Goal: Transaction & Acquisition: Purchase product/service

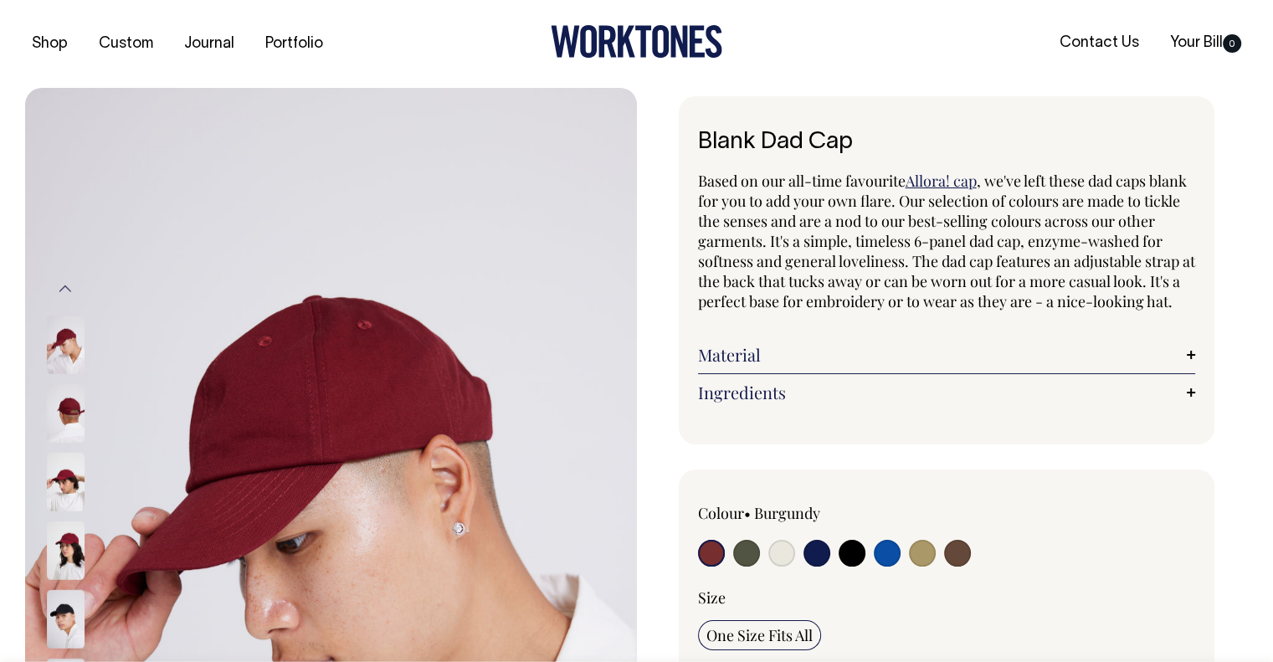
click at [72, 418] on img at bounding box center [66, 412] width 38 height 59
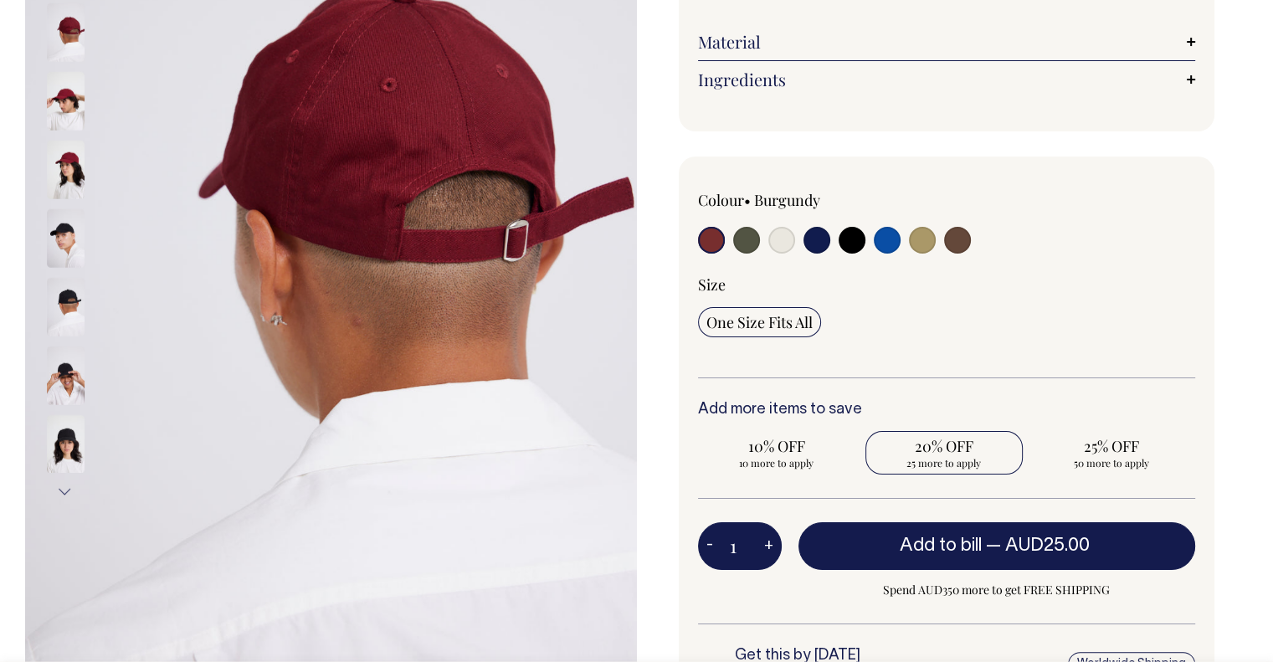
scroll to position [314, 0]
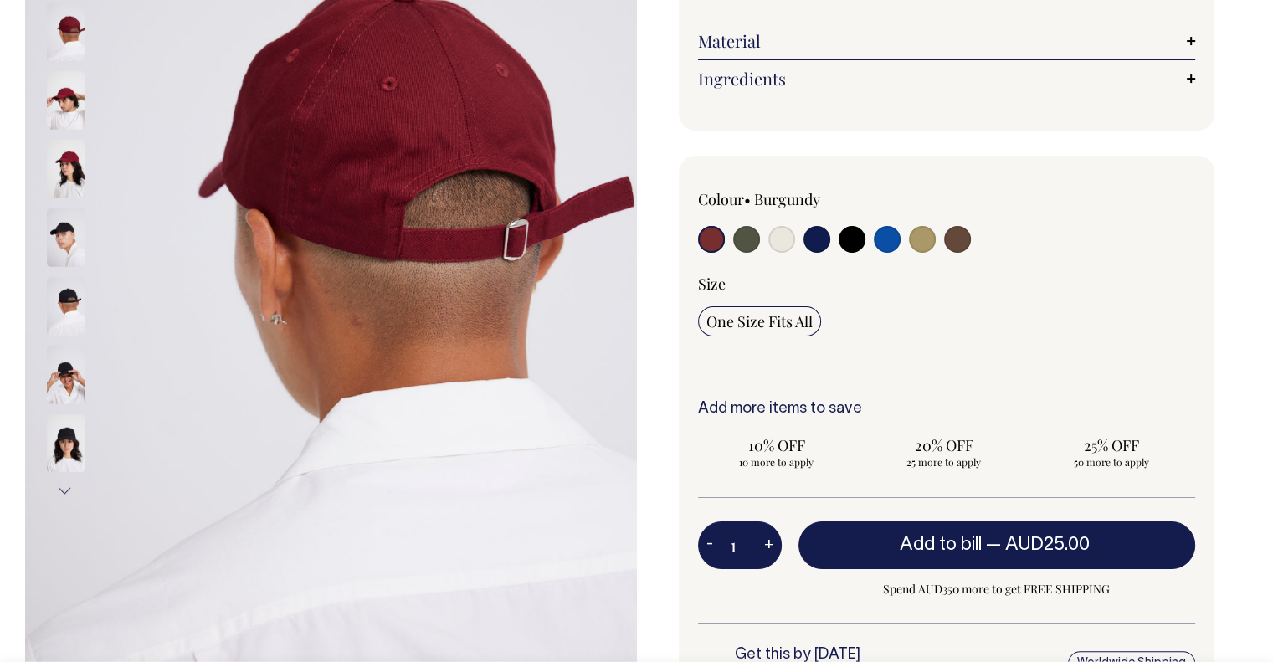
click at [820, 253] on input "radio" at bounding box center [817, 239] width 27 height 27
radio input "true"
select select "Dark Navy"
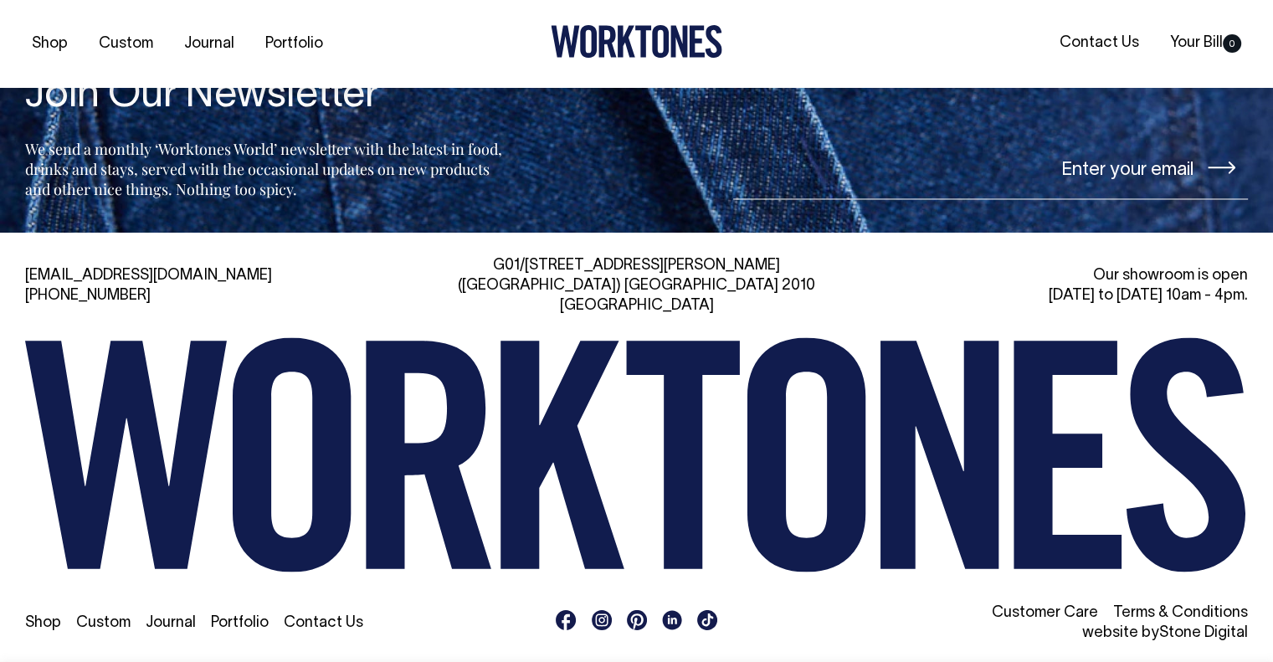
scroll to position [2737, 0]
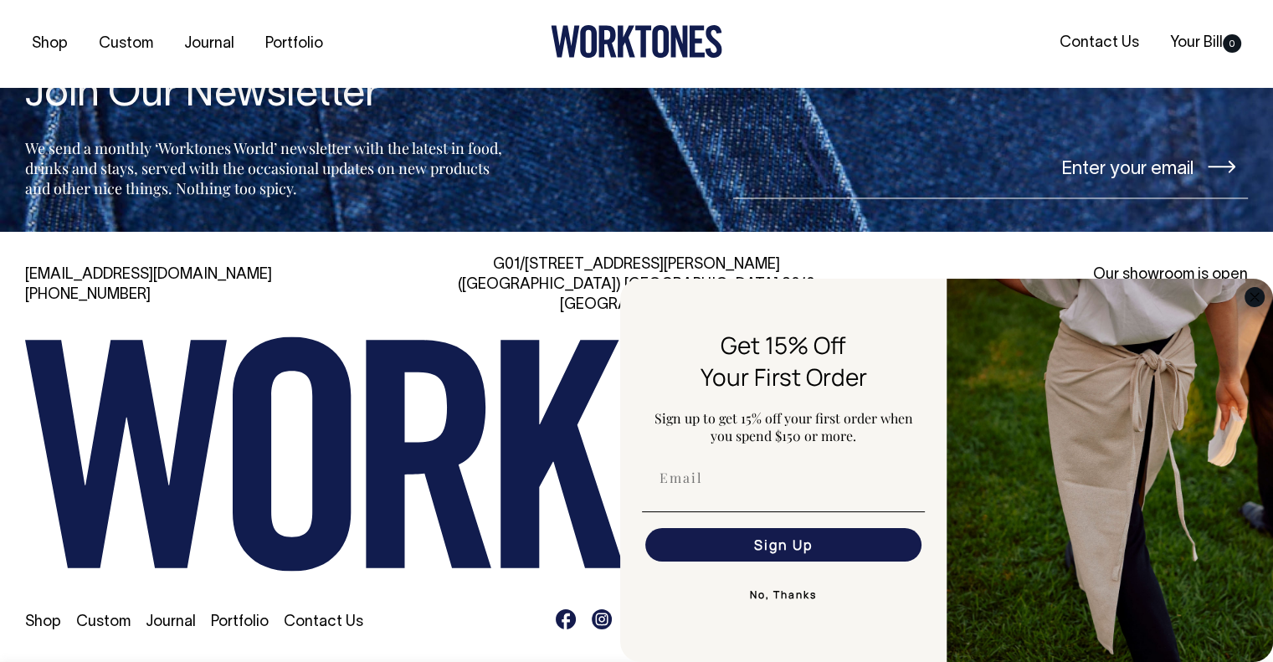
click at [1256, 294] on icon "Close dialog" at bounding box center [1255, 297] width 8 height 8
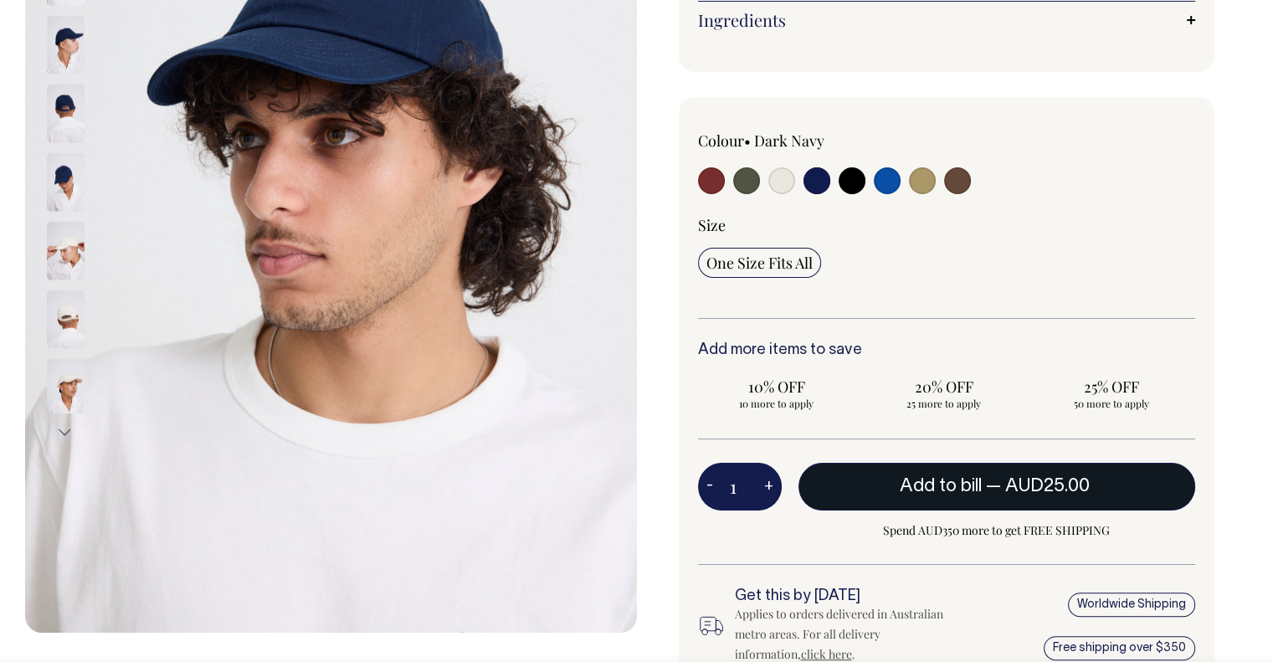
scroll to position [372, 0]
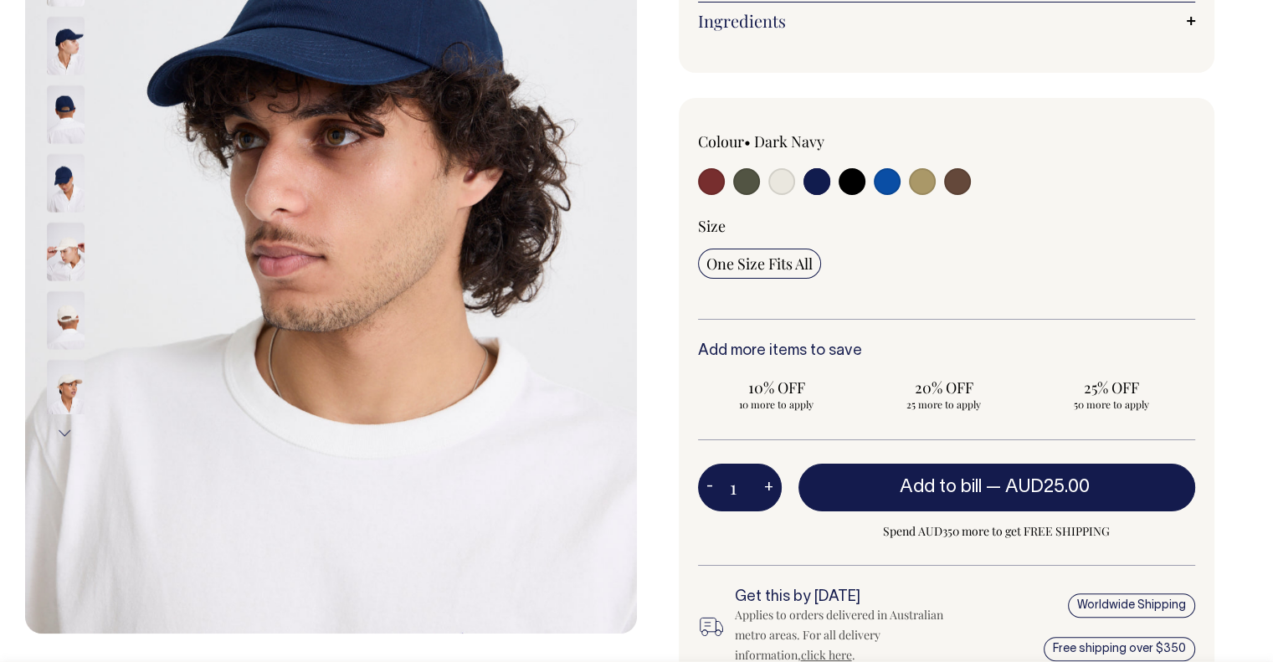
click at [771, 498] on button "+" at bounding box center [769, 487] width 26 height 33
type input "2"
click at [771, 498] on button "+" at bounding box center [769, 487] width 26 height 33
type input "3"
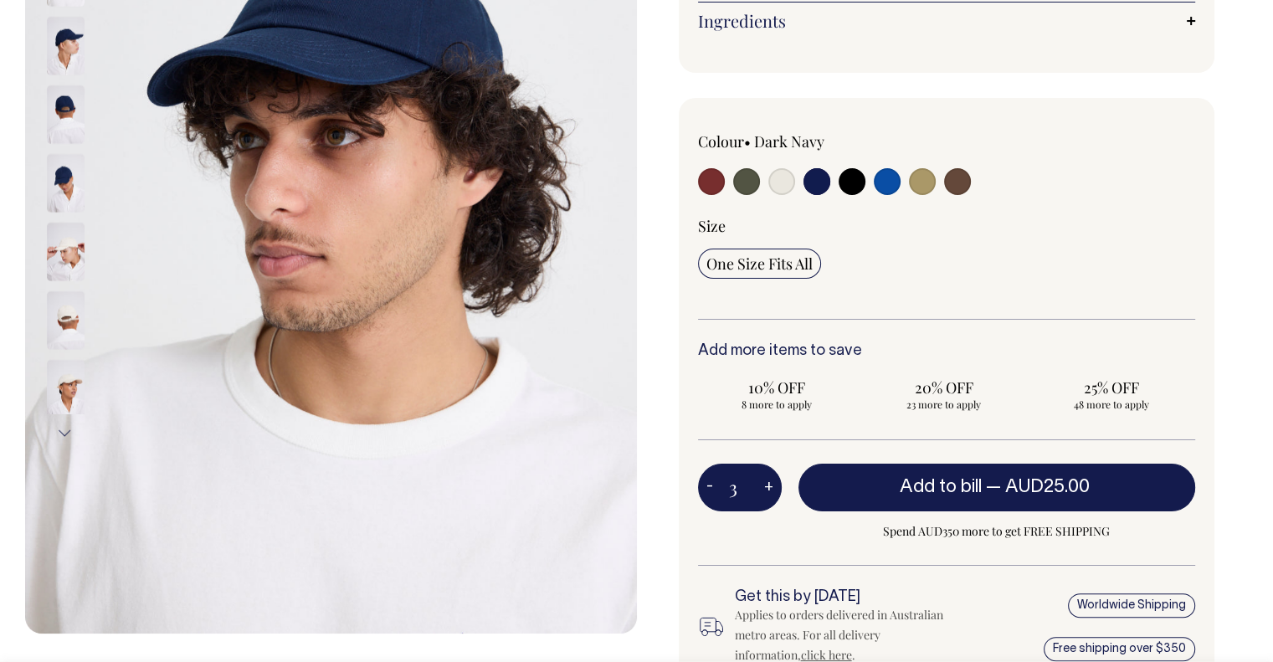
type input "3"
click at [771, 498] on button "+" at bounding box center [769, 487] width 26 height 33
type input "4"
click at [713, 496] on button "-" at bounding box center [709, 487] width 23 height 33
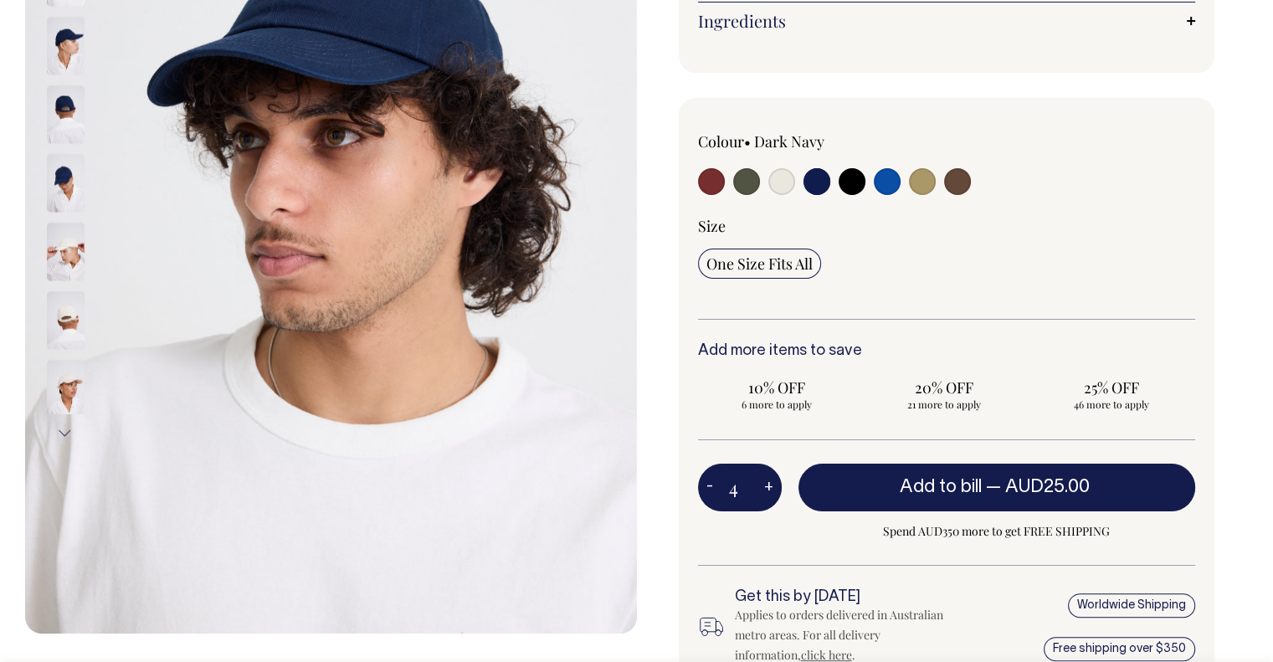
type input "3"
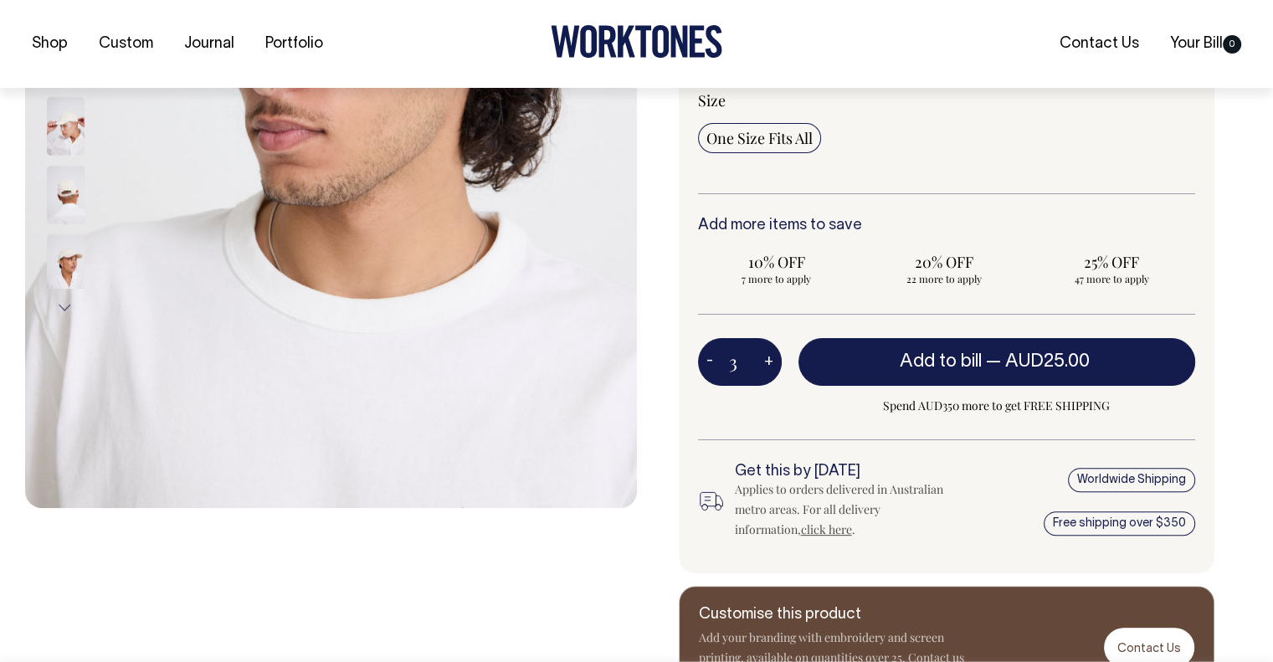
scroll to position [498, 0]
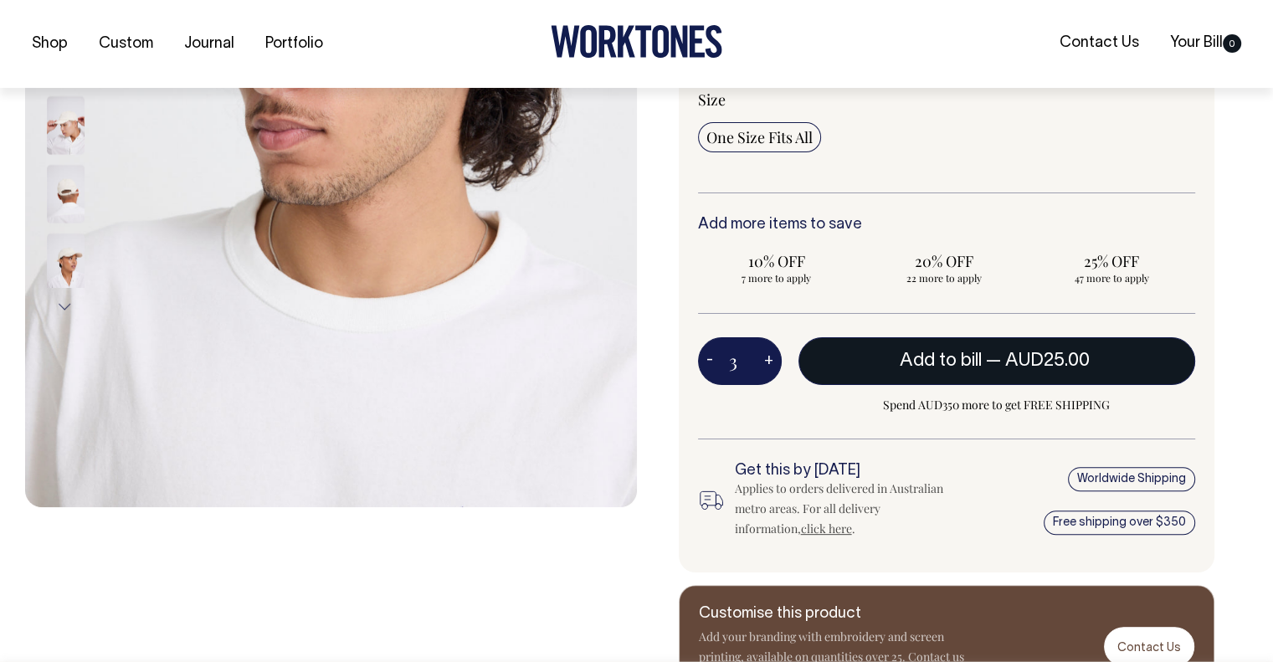
click at [960, 369] on span "Add to bill" at bounding box center [941, 360] width 82 height 17
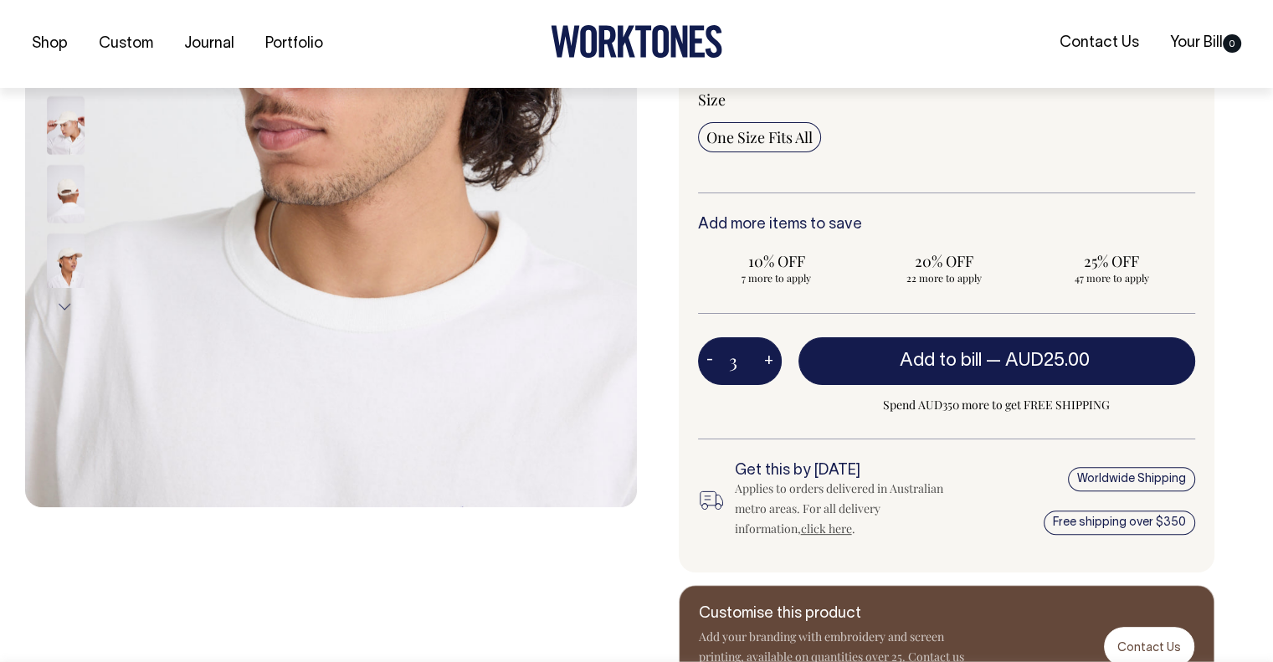
type input "1"
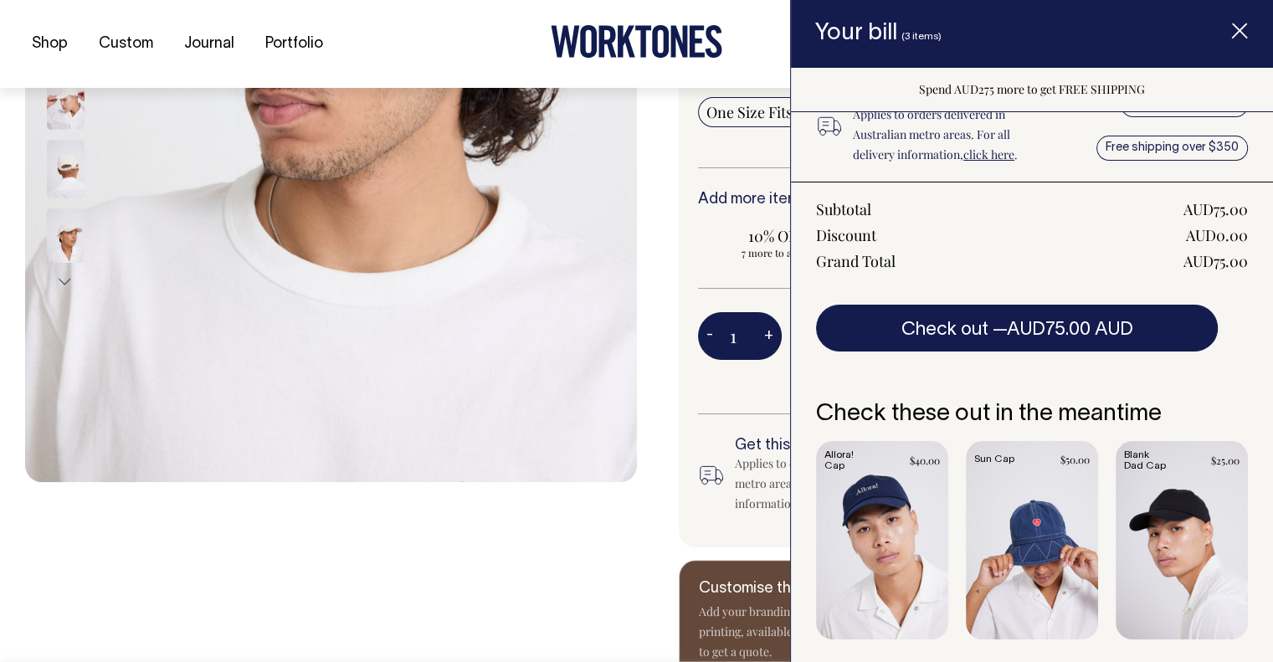
scroll to position [540, 0]
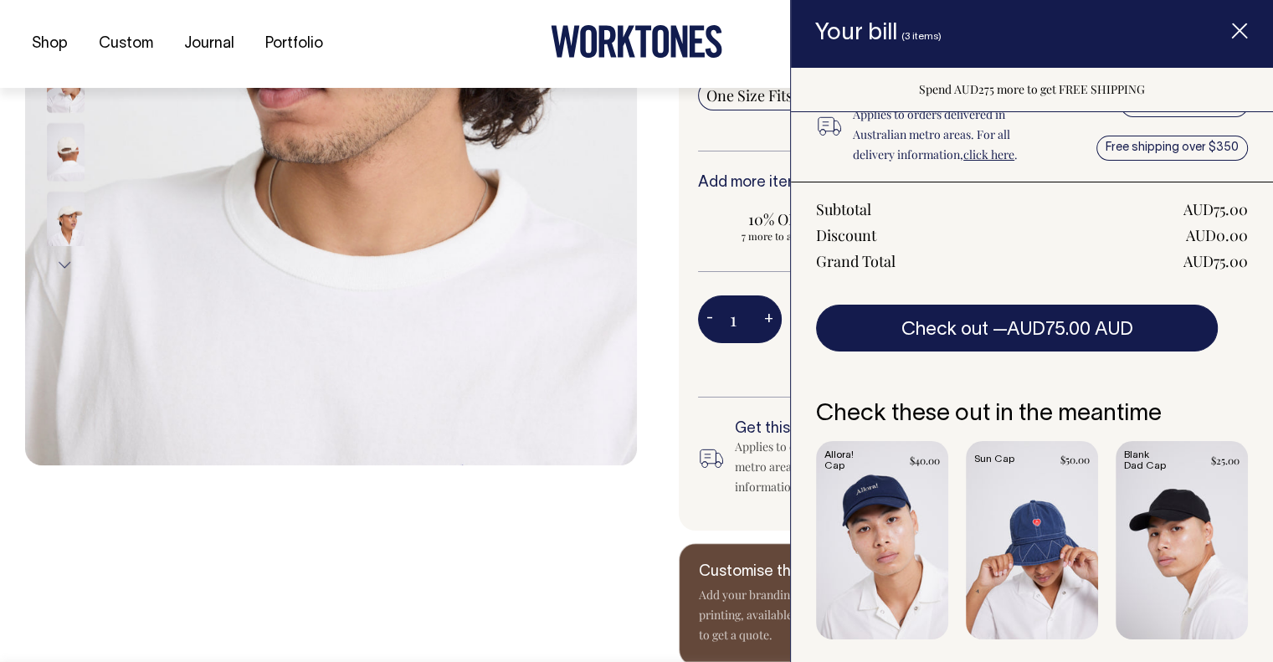
click at [1239, 31] on line "Item added to your cart" at bounding box center [1239, 30] width 13 height 13
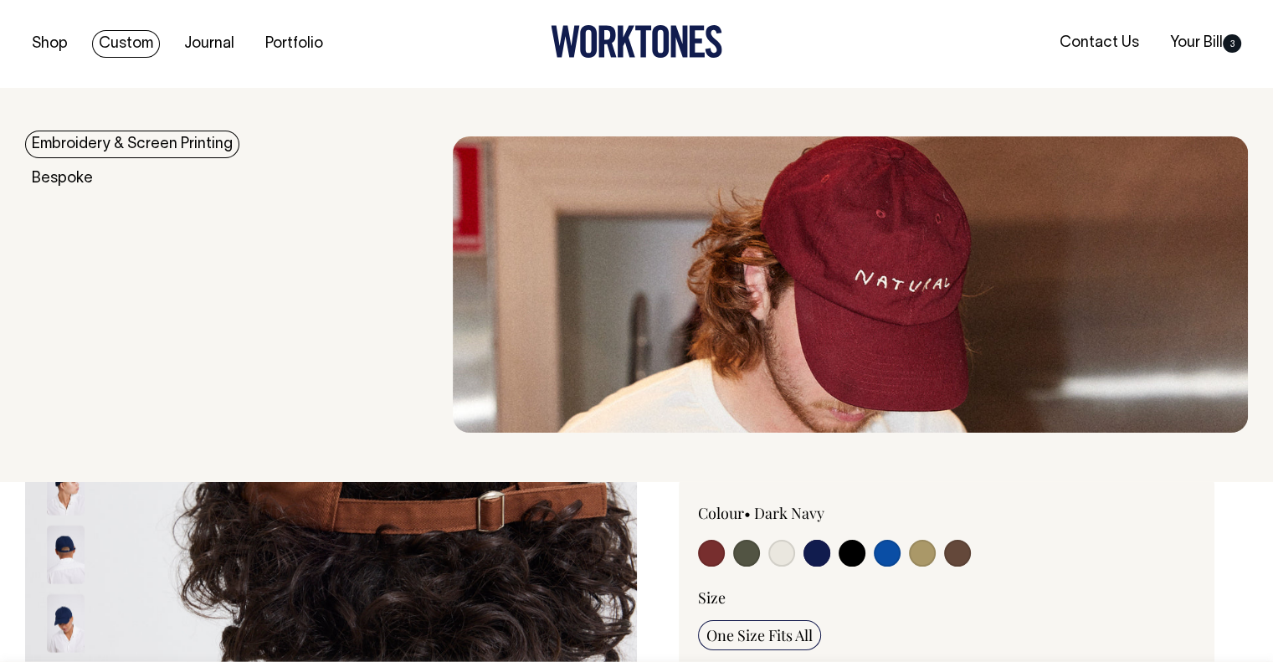
scroll to position [0, 0]
click at [144, 144] on link "Embroidery & Screen Printing" at bounding box center [132, 145] width 214 height 28
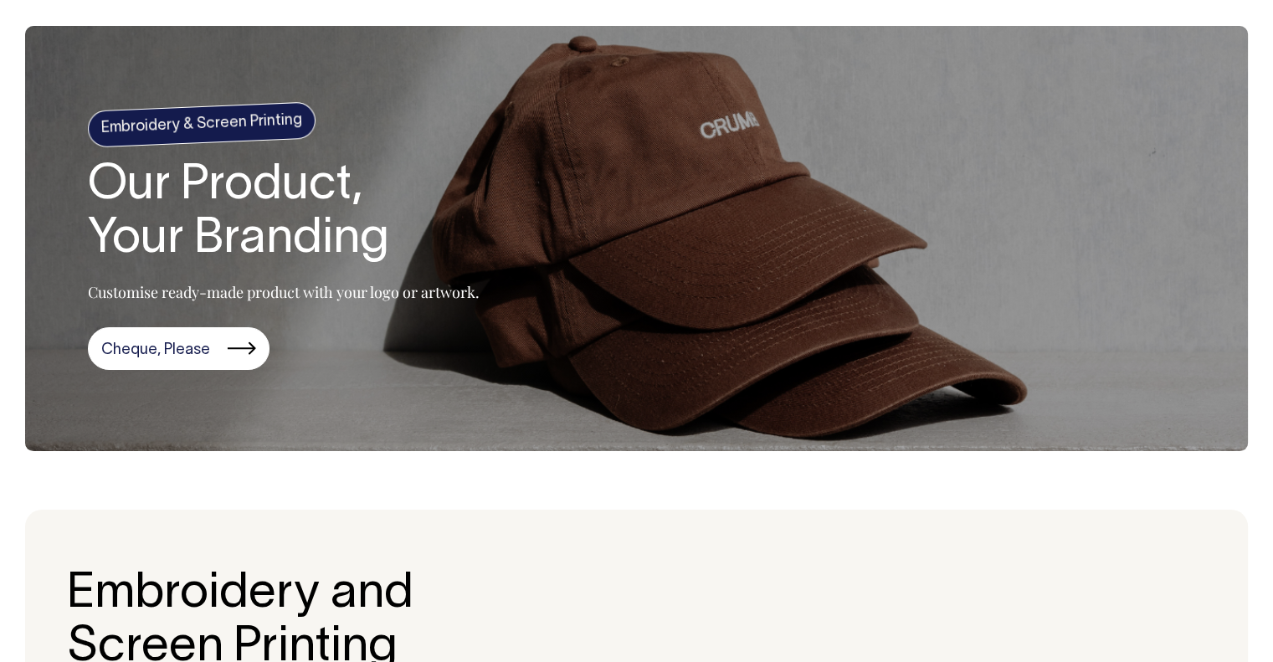
scroll to position [63, 0]
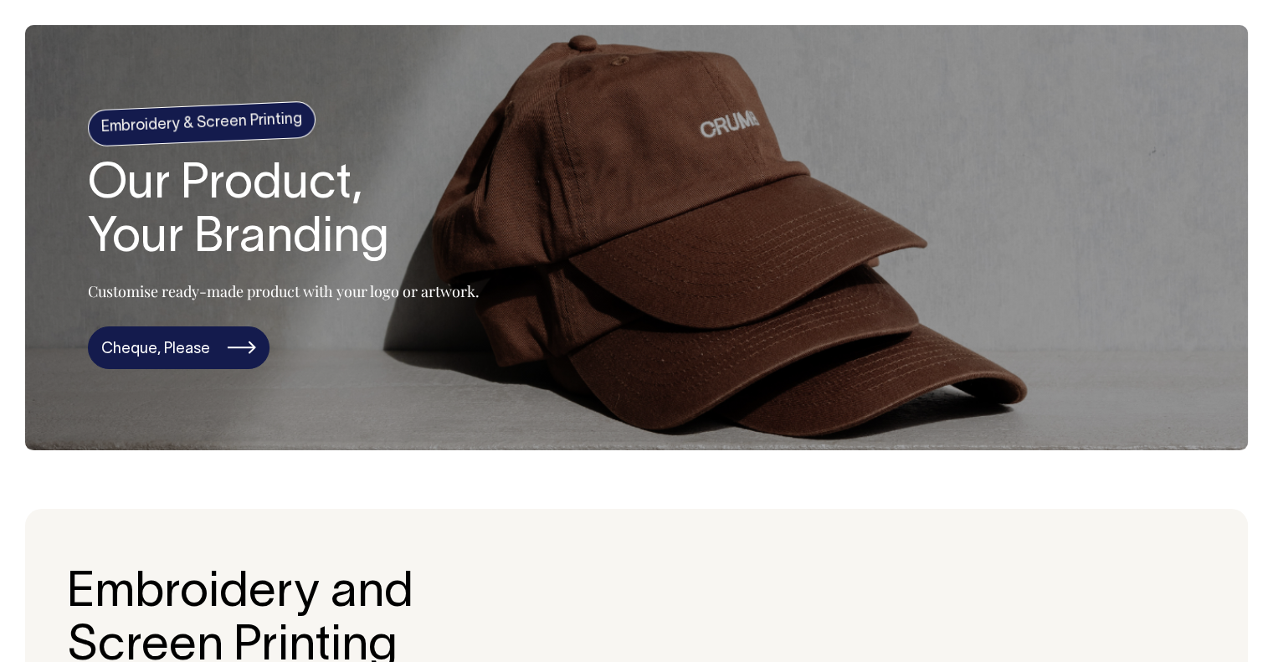
click at [210, 350] on link "Cheque, Please" at bounding box center [179, 348] width 182 height 44
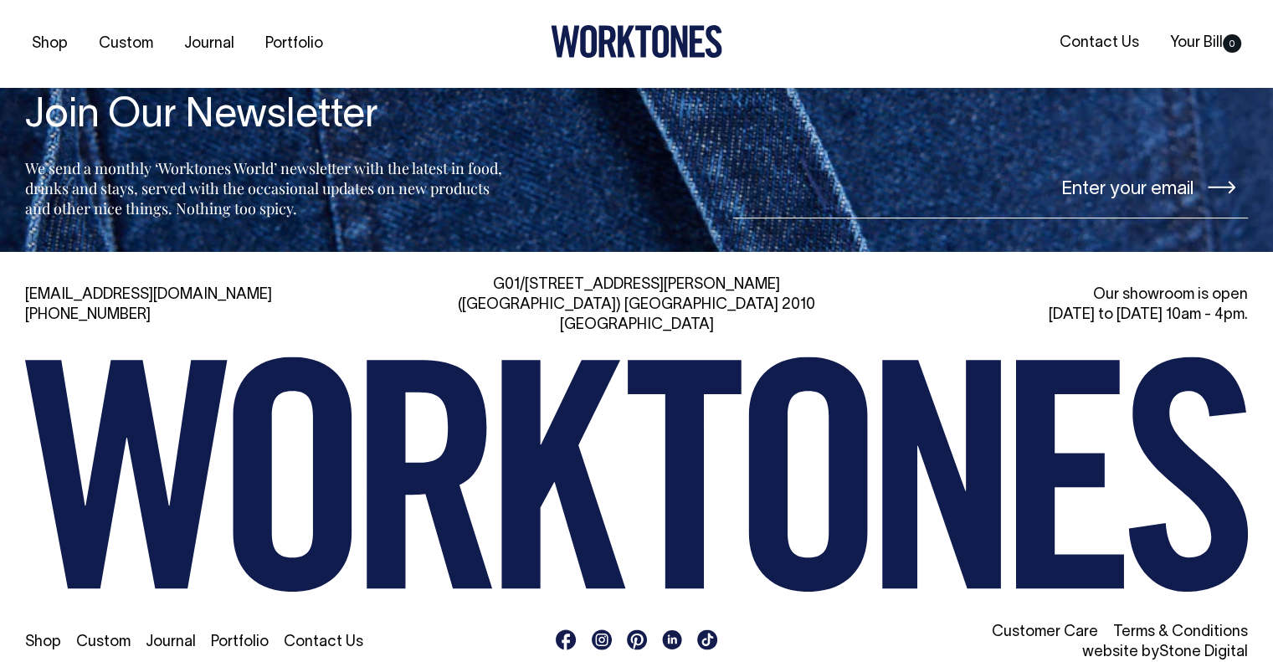
scroll to position [5796, 0]
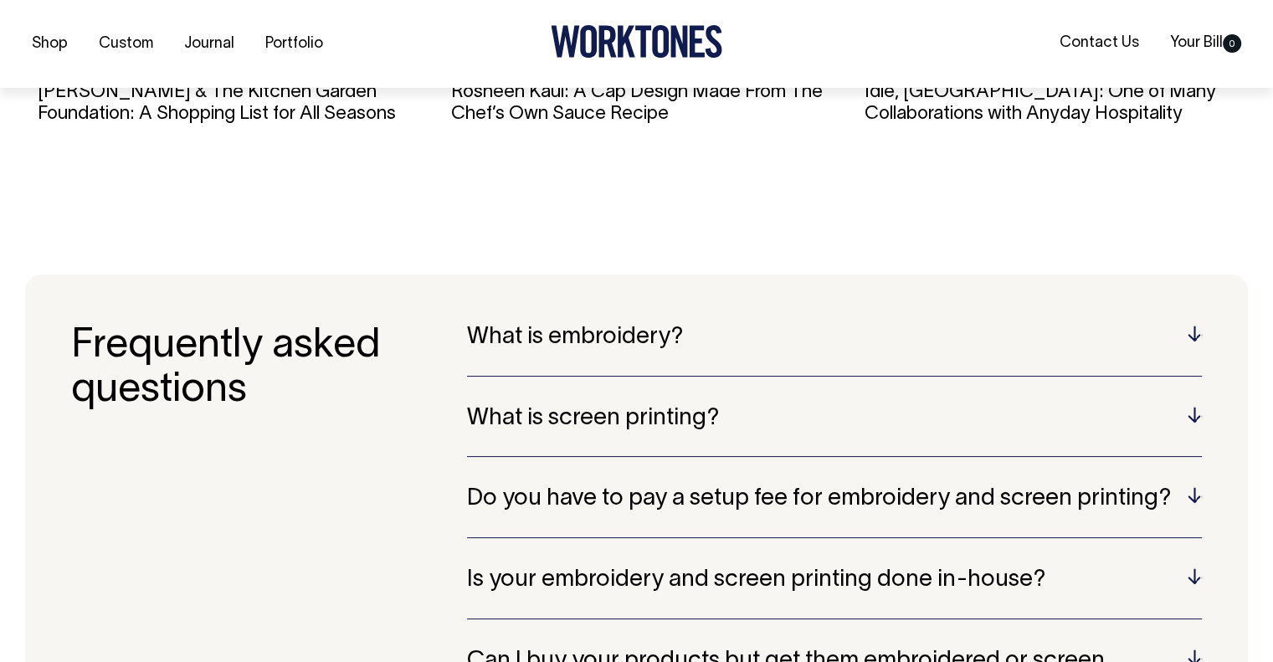
click at [628, 347] on h5 "What is embroidery?" at bounding box center [834, 338] width 735 height 26
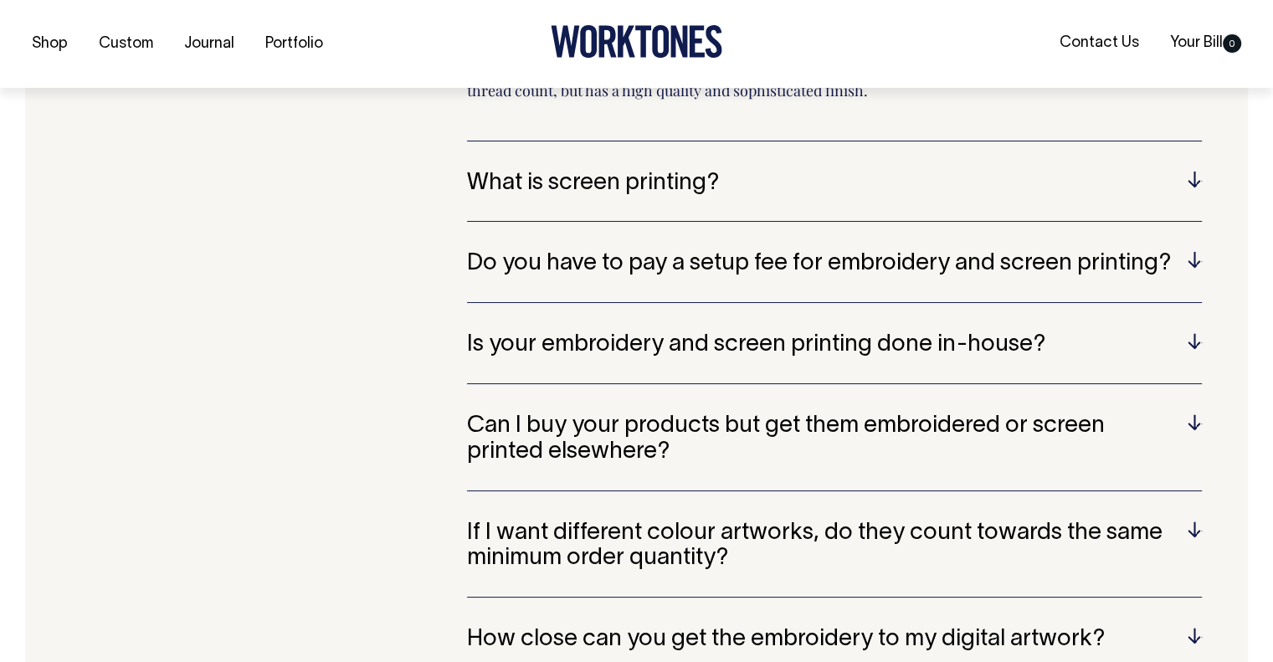
scroll to position [3432, 0]
click at [636, 269] on h5 "Do you have to pay a setup fee for embroidery and screen printing?" at bounding box center [834, 263] width 735 height 26
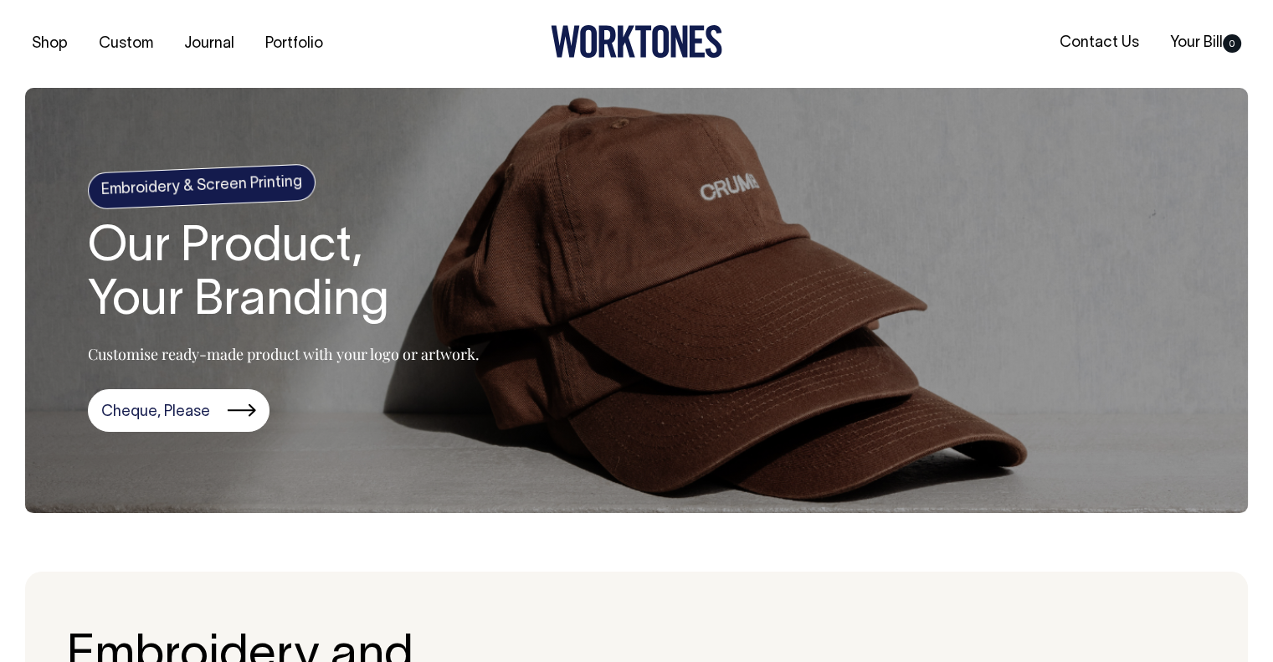
scroll to position [0, 0]
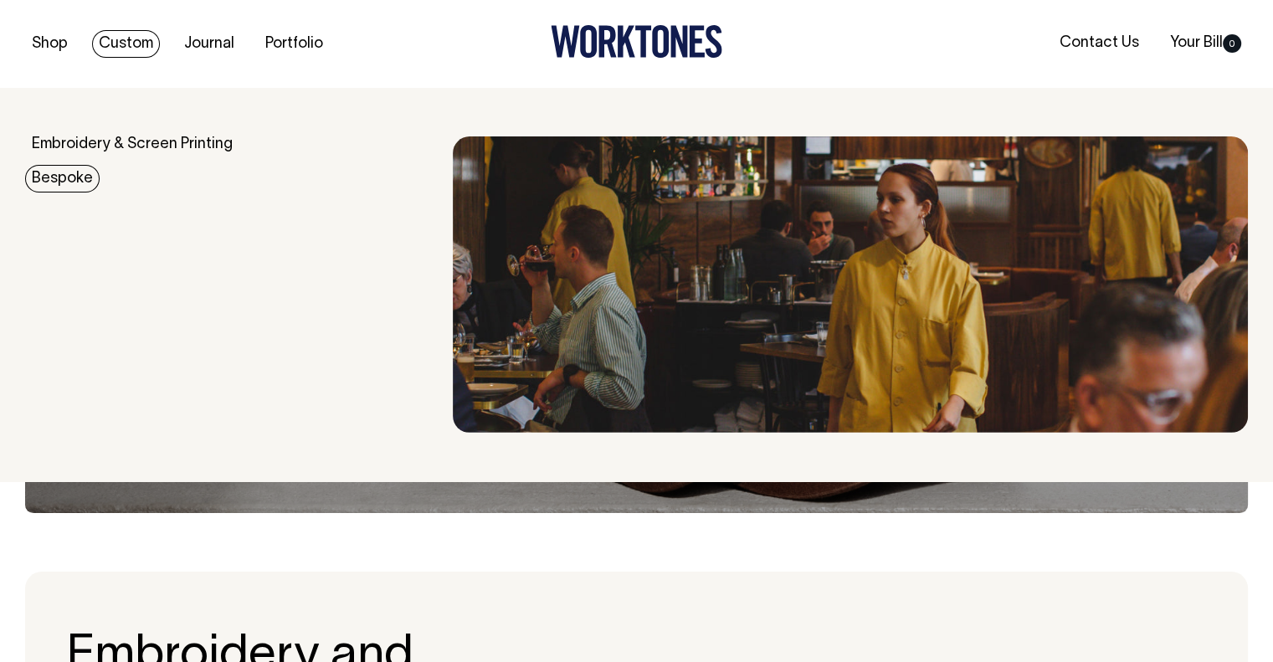
click at [64, 183] on link "Bespoke" at bounding box center [62, 179] width 75 height 28
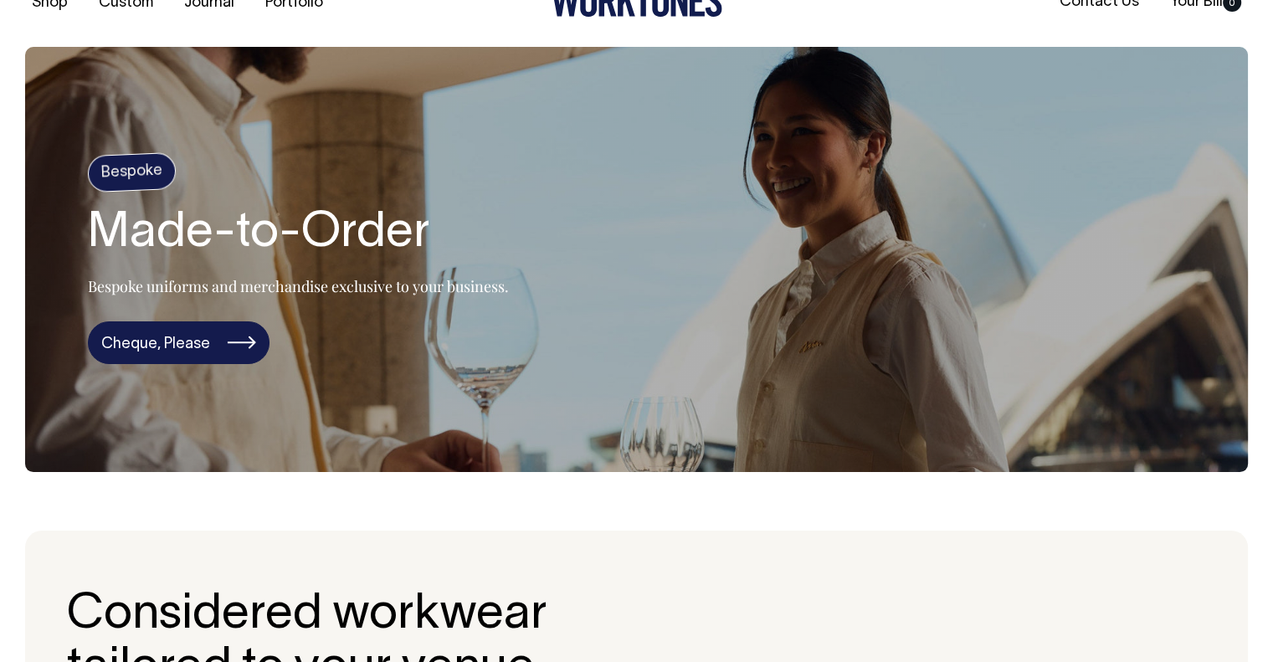
scroll to position [42, 0]
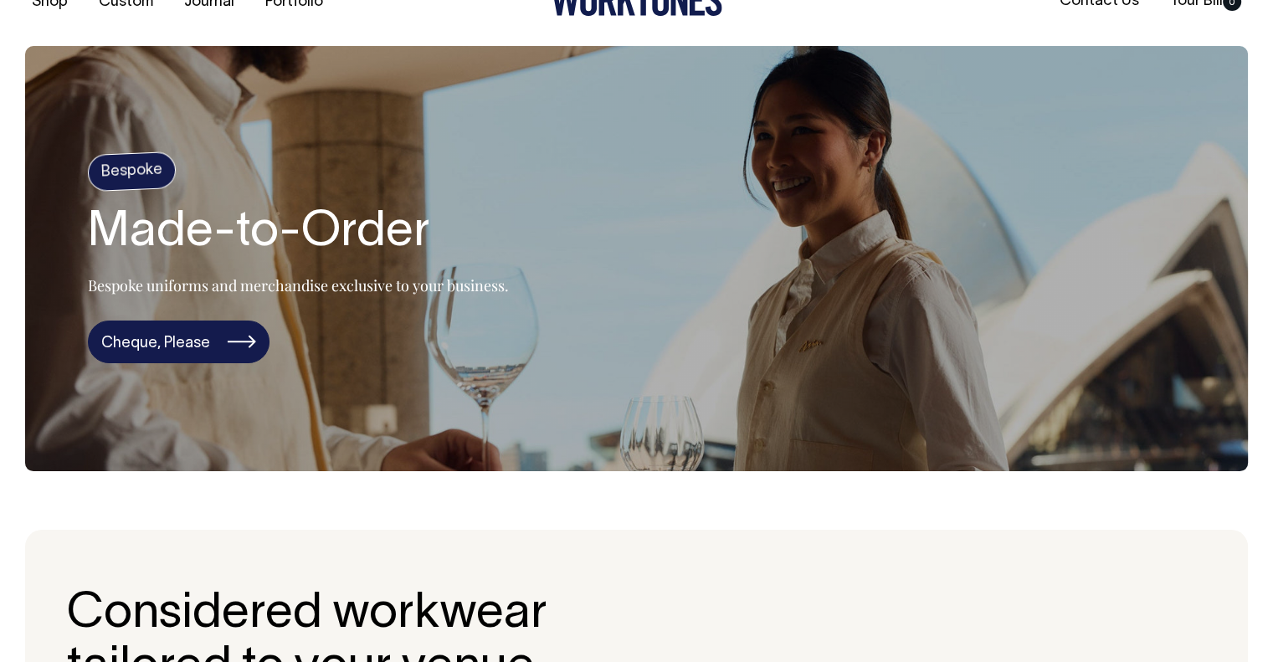
click at [182, 349] on link "Cheque, Please" at bounding box center [179, 343] width 182 height 44
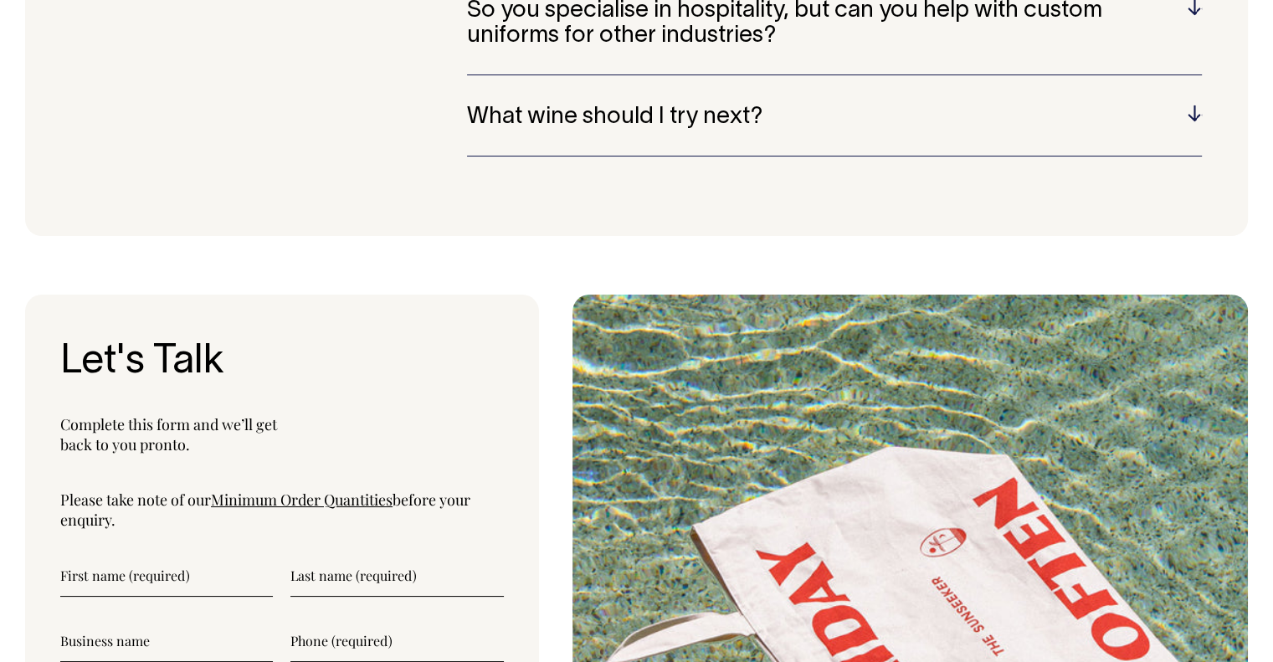
scroll to position [4918, 0]
click at [323, 491] on link "Minimum Order Quantities" at bounding box center [302, 501] width 182 height 20
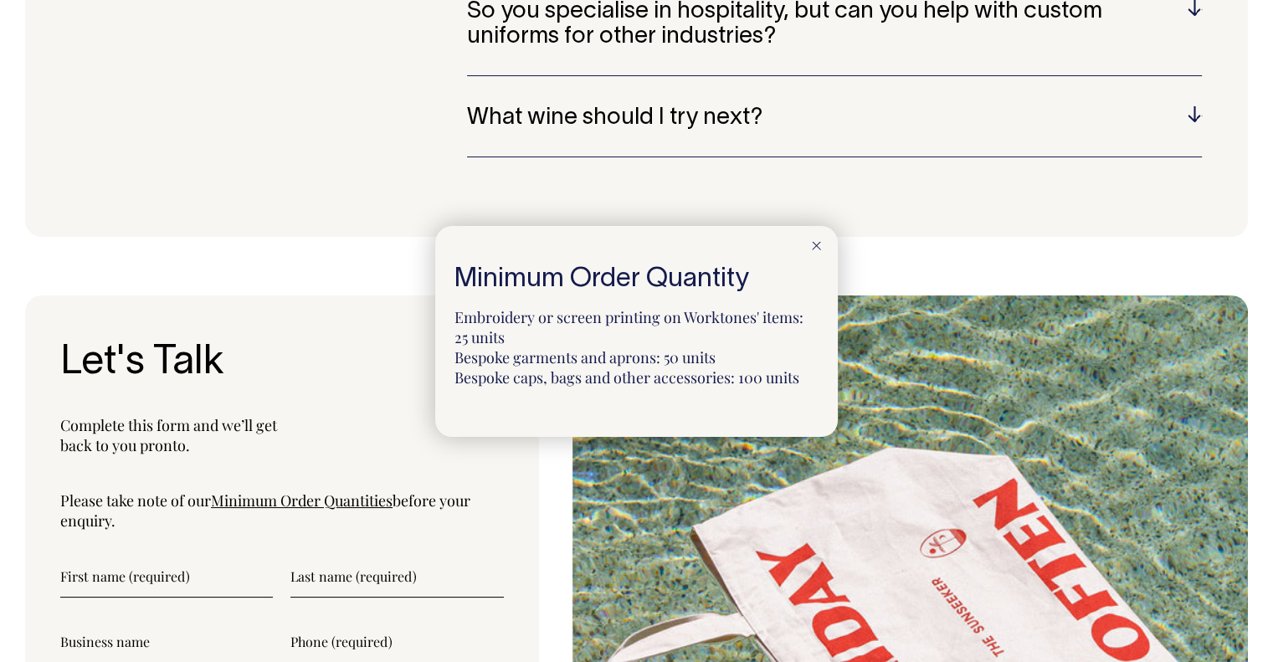
click at [342, 203] on div at bounding box center [636, 331] width 1273 height 662
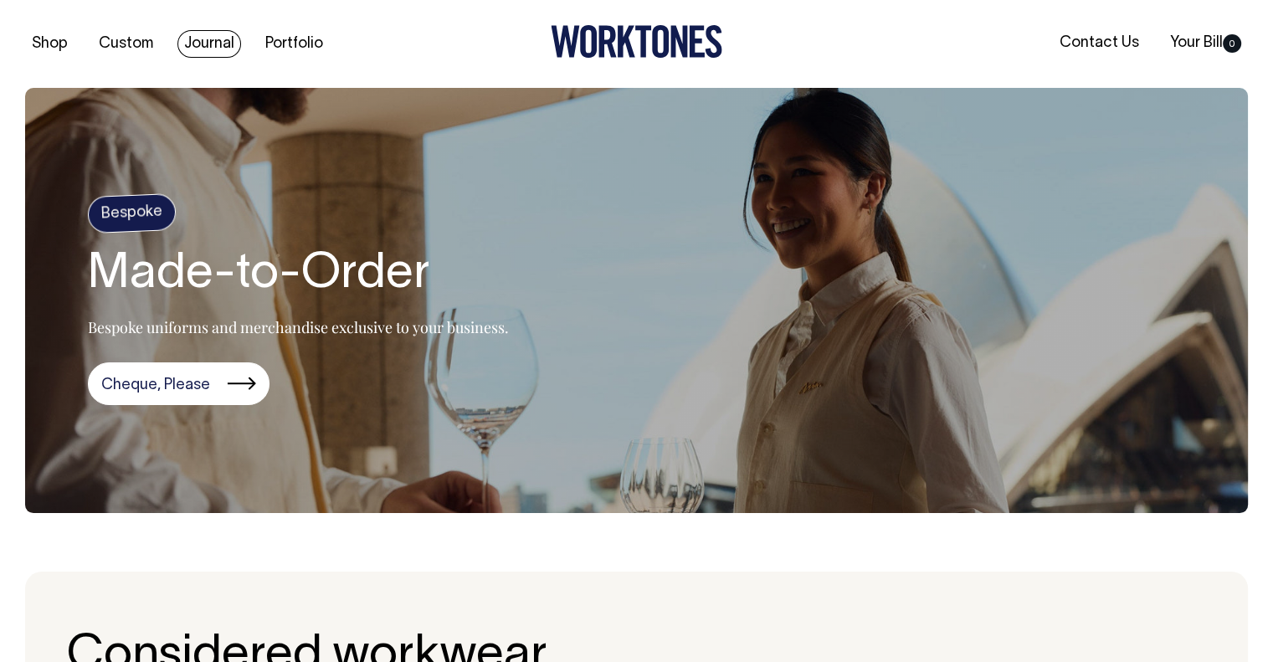
scroll to position [0, 0]
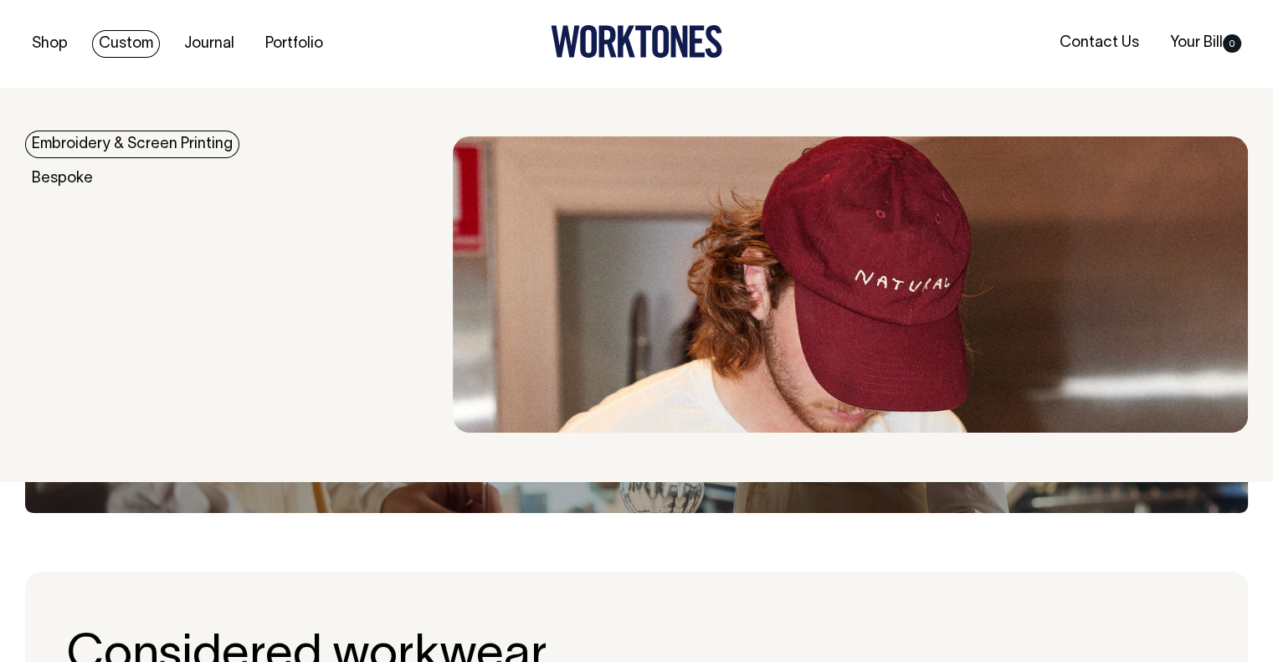
click at [123, 141] on link "Embroidery & Screen Printing" at bounding box center [132, 145] width 214 height 28
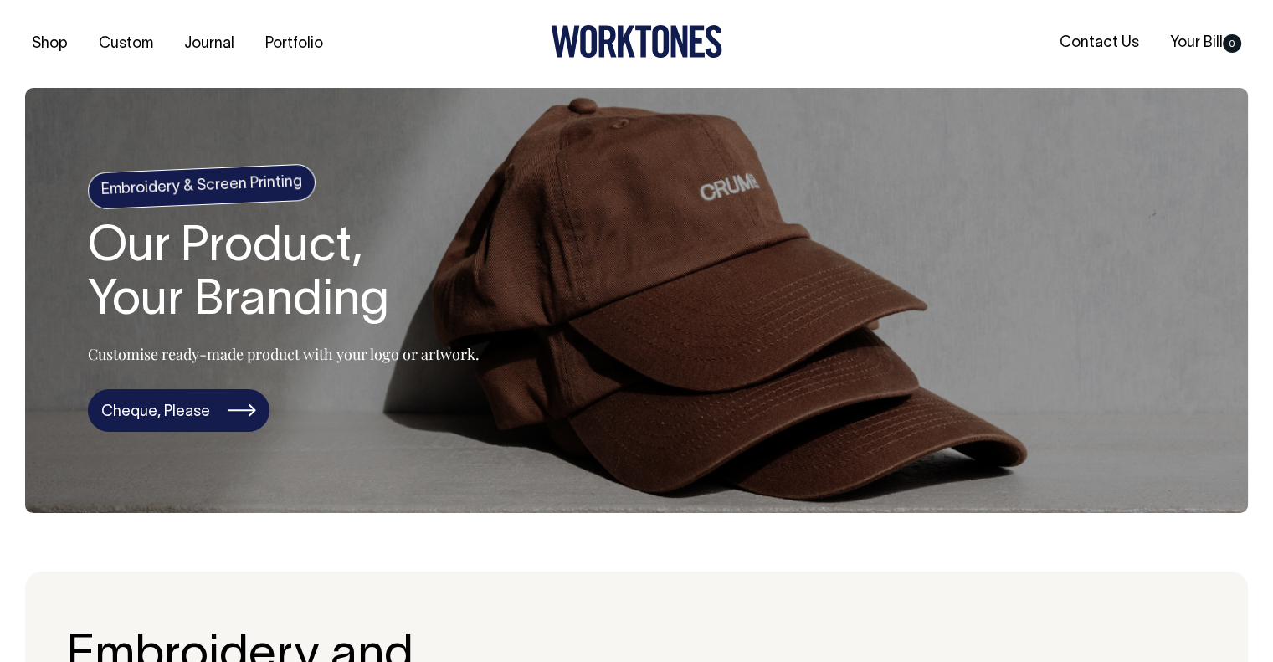
click at [213, 404] on link "Cheque, Please" at bounding box center [179, 411] width 182 height 44
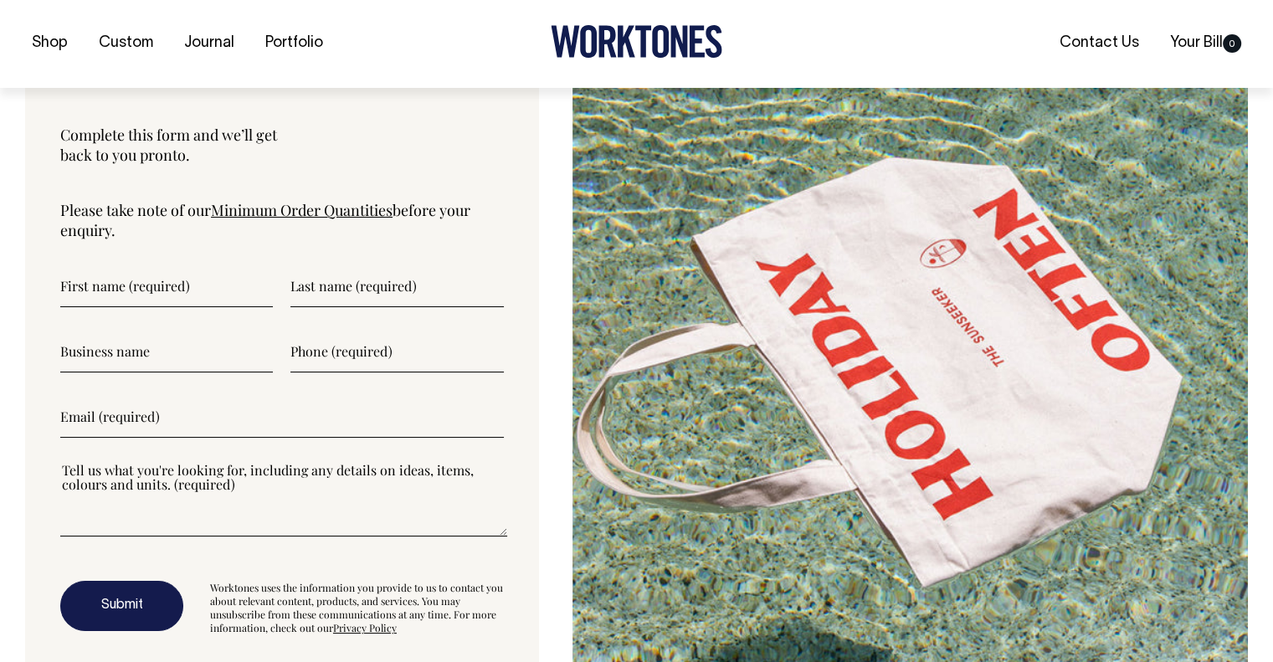
scroll to position [4288, 0]
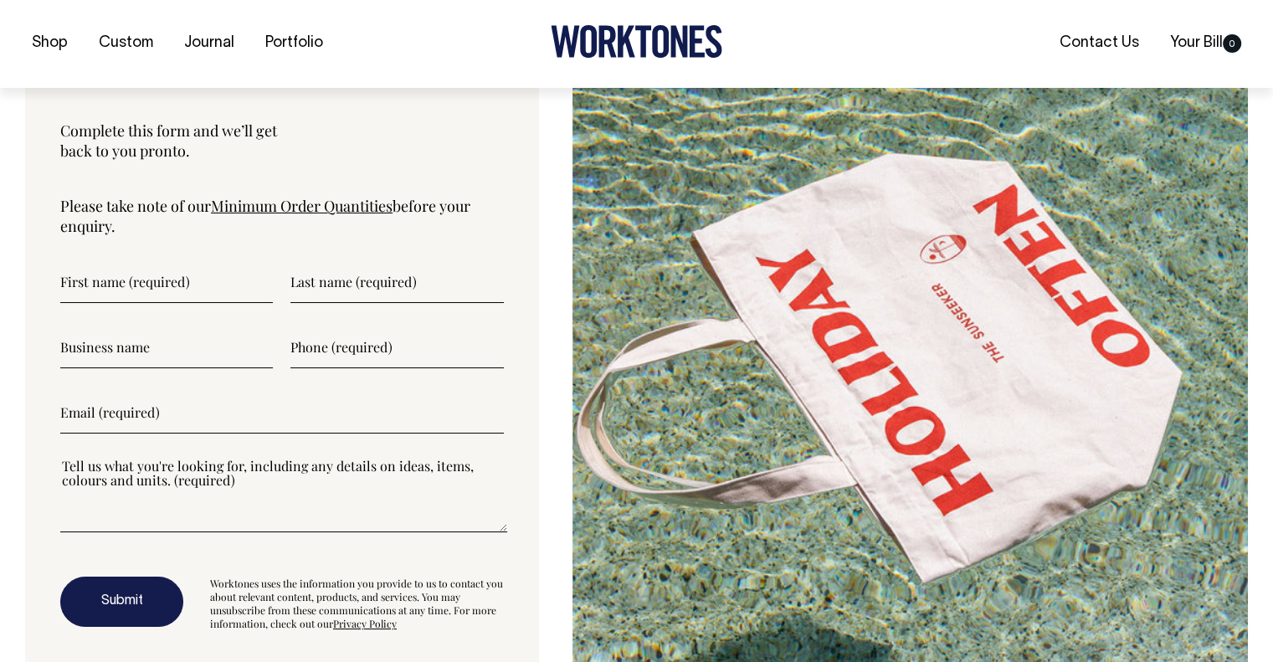
click at [355, 203] on link "Minimum Order Quantities" at bounding box center [302, 206] width 182 height 20
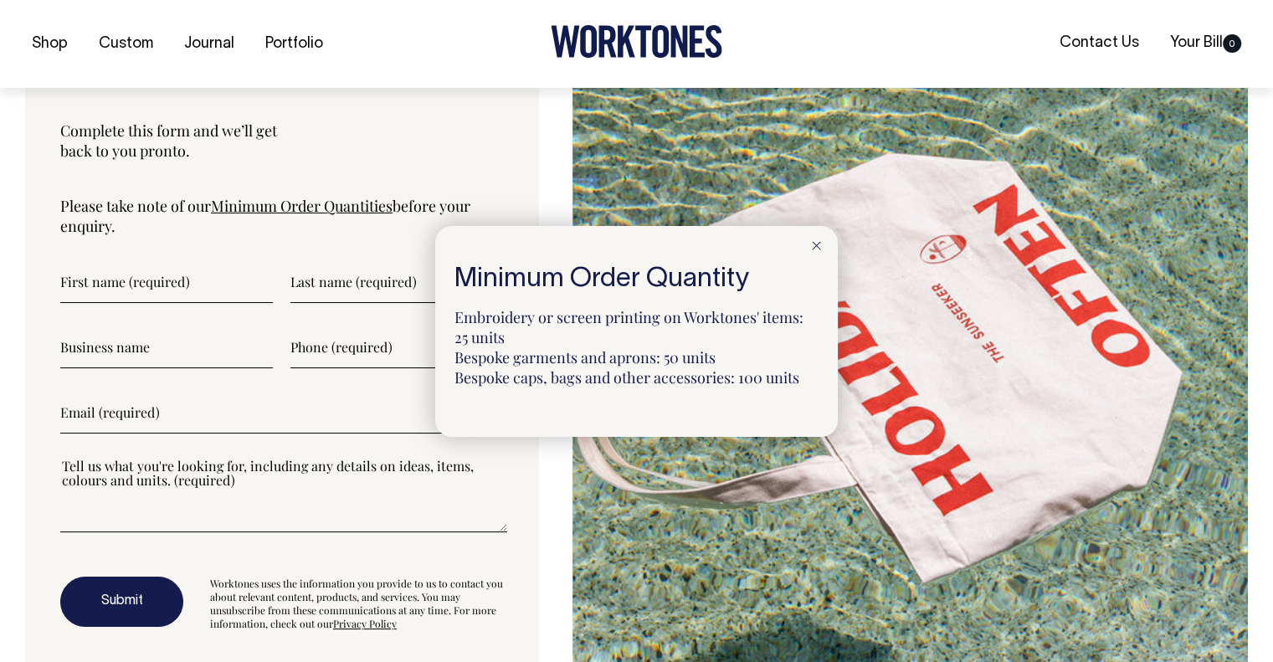
click at [814, 240] on div at bounding box center [816, 244] width 43 height 37
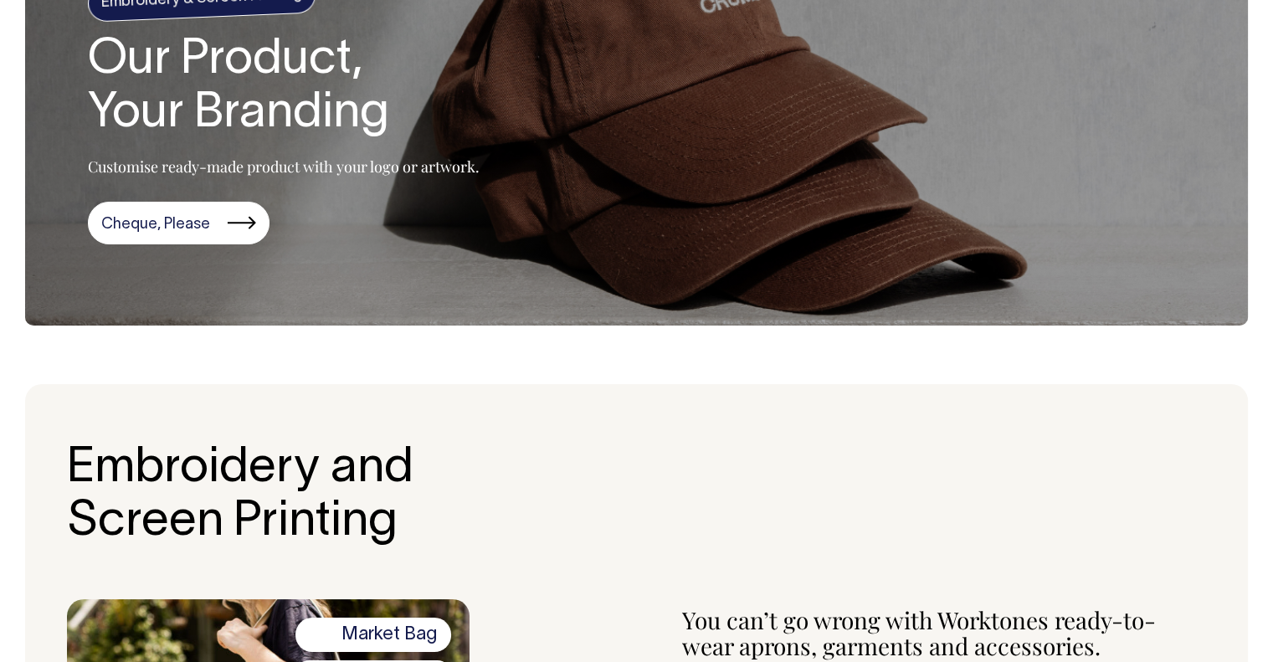
scroll to position [0, 0]
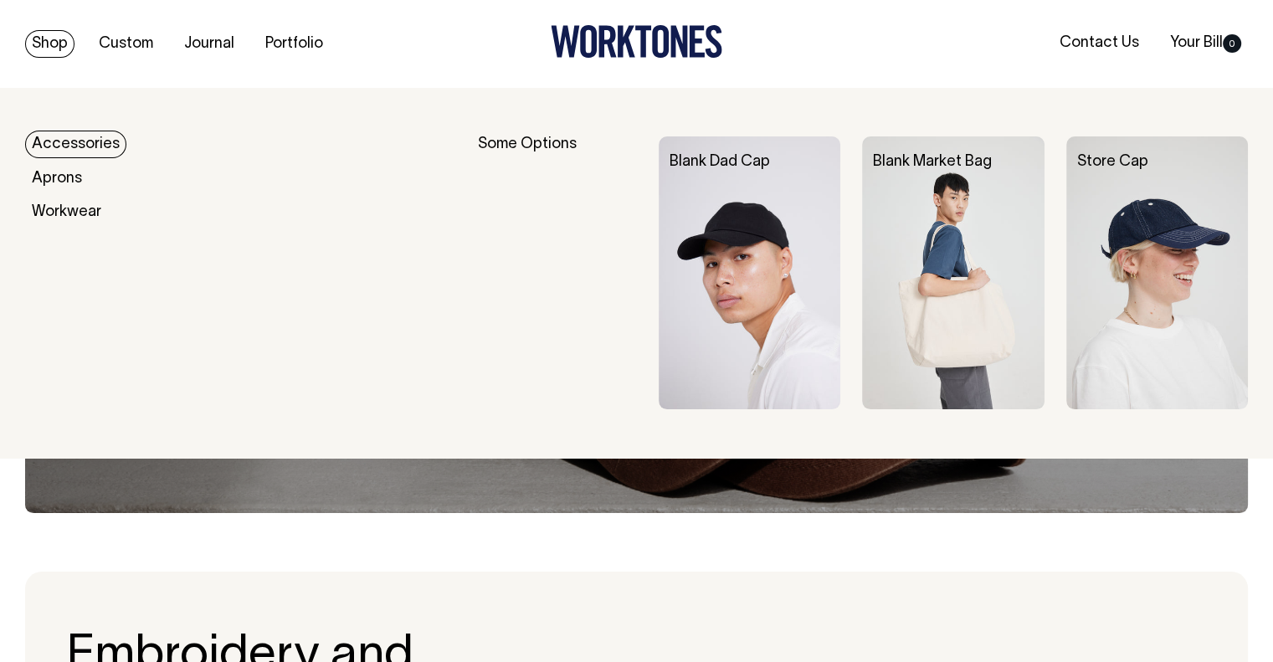
click at [55, 143] on link "Accessories" at bounding box center [75, 145] width 101 height 28
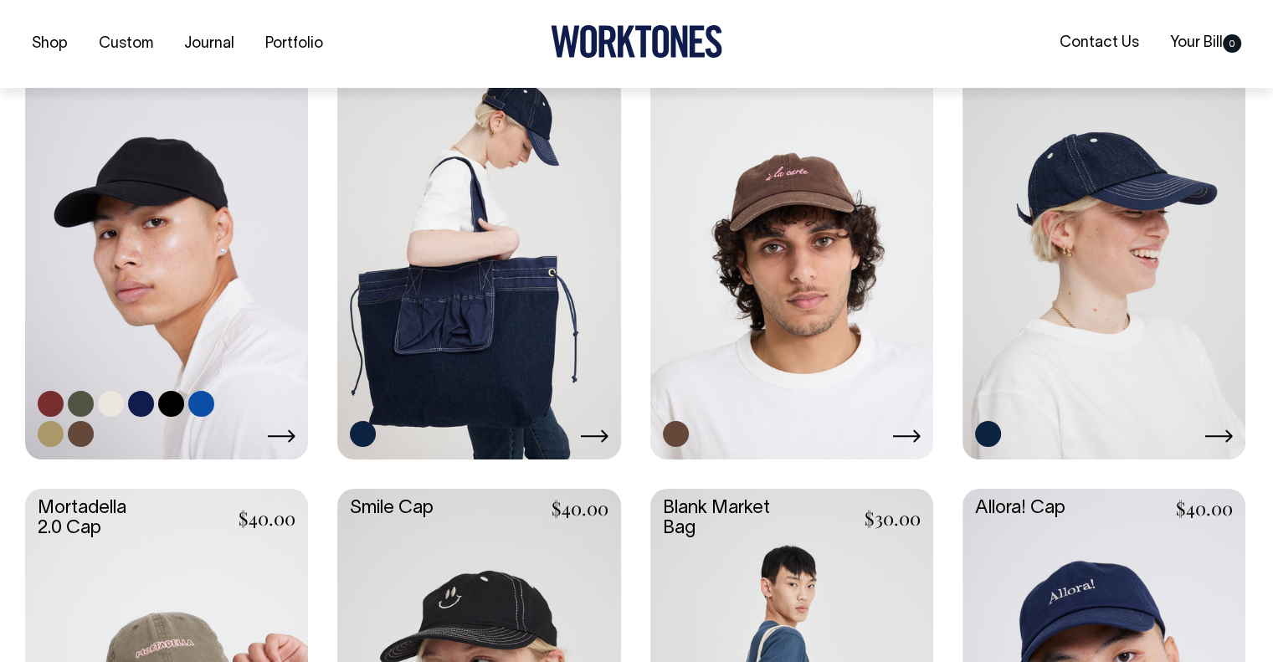
scroll to position [480, 0]
click at [178, 234] on link at bounding box center [166, 244] width 283 height 421
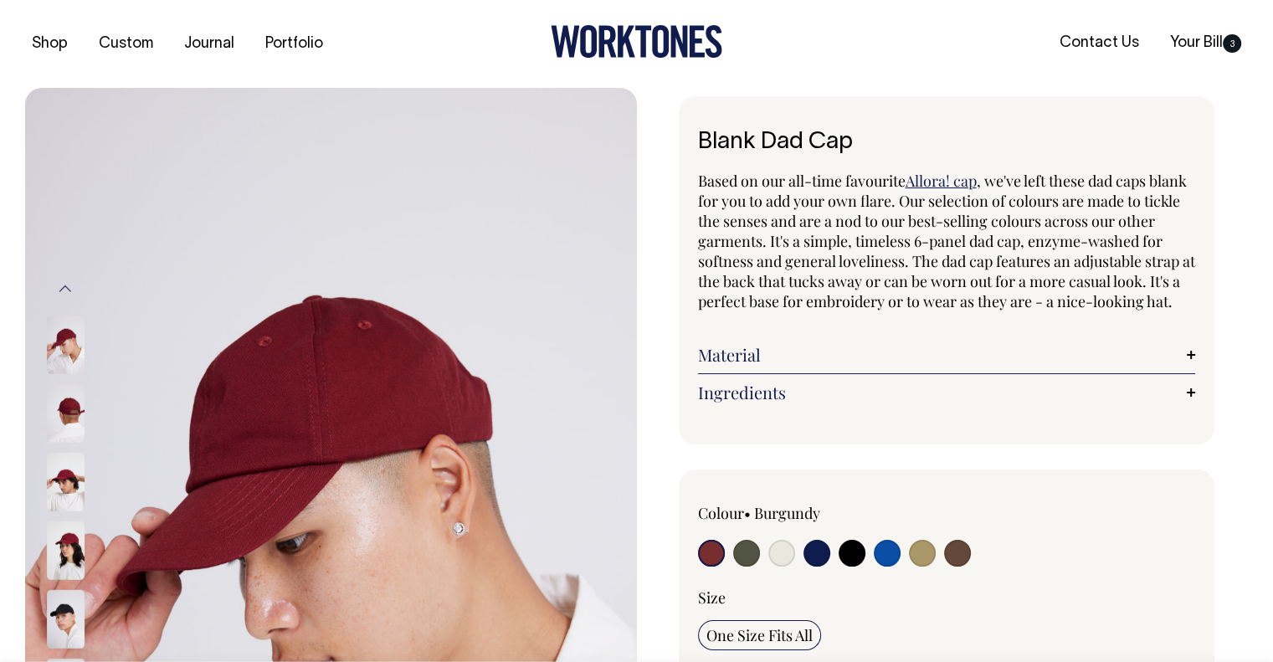
click at [822, 567] on input "radio" at bounding box center [817, 553] width 27 height 27
radio input "true"
select select "Dark Navy"
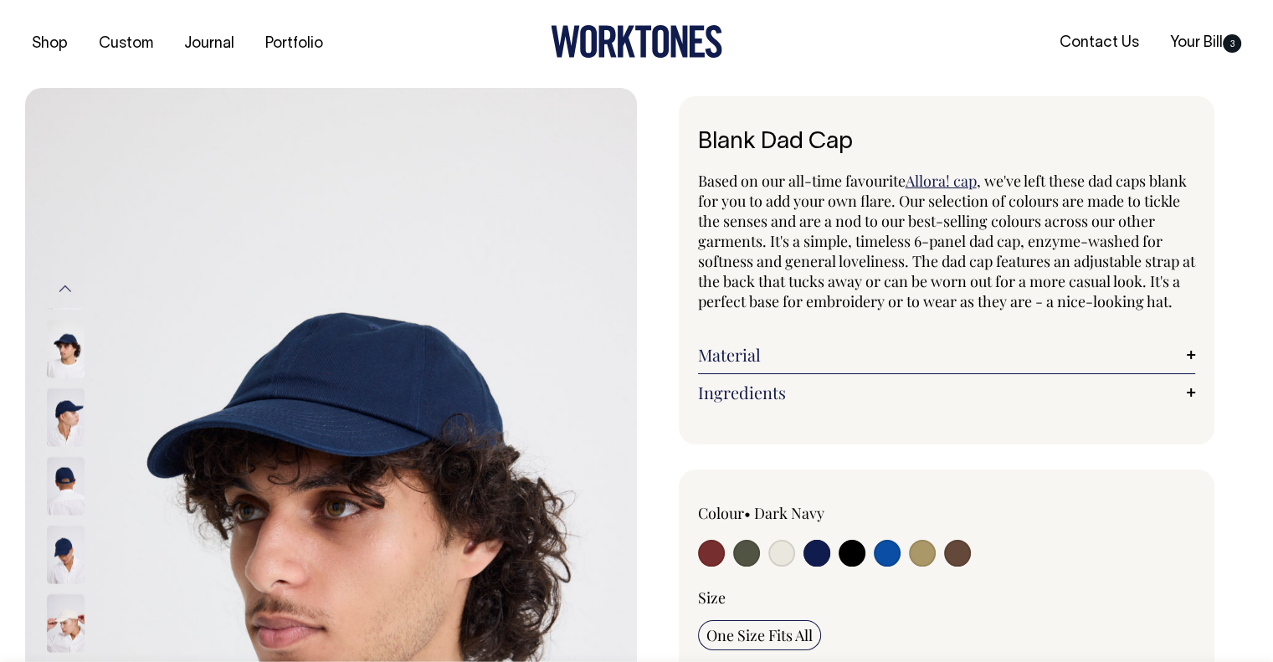
click at [949, 567] on input "radio" at bounding box center [957, 553] width 27 height 27
radio input "true"
select select "Espresso"
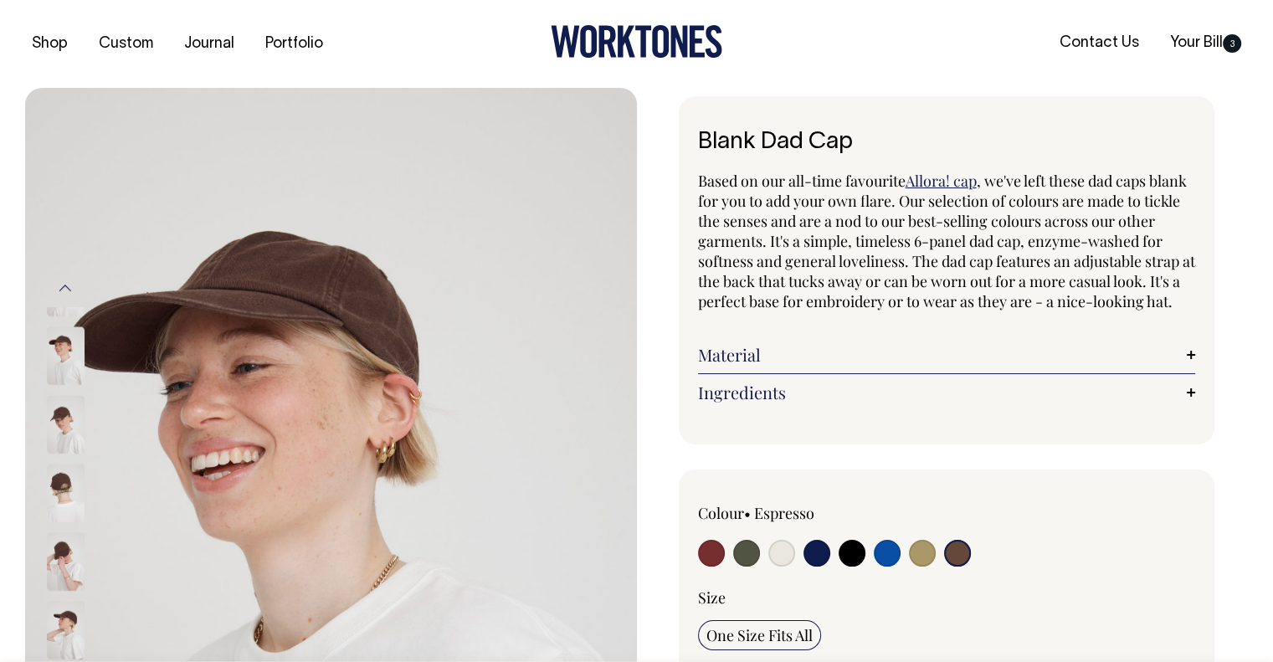
click at [917, 567] on input "radio" at bounding box center [922, 553] width 27 height 27
radio input "true"
select select "Washed Khaki"
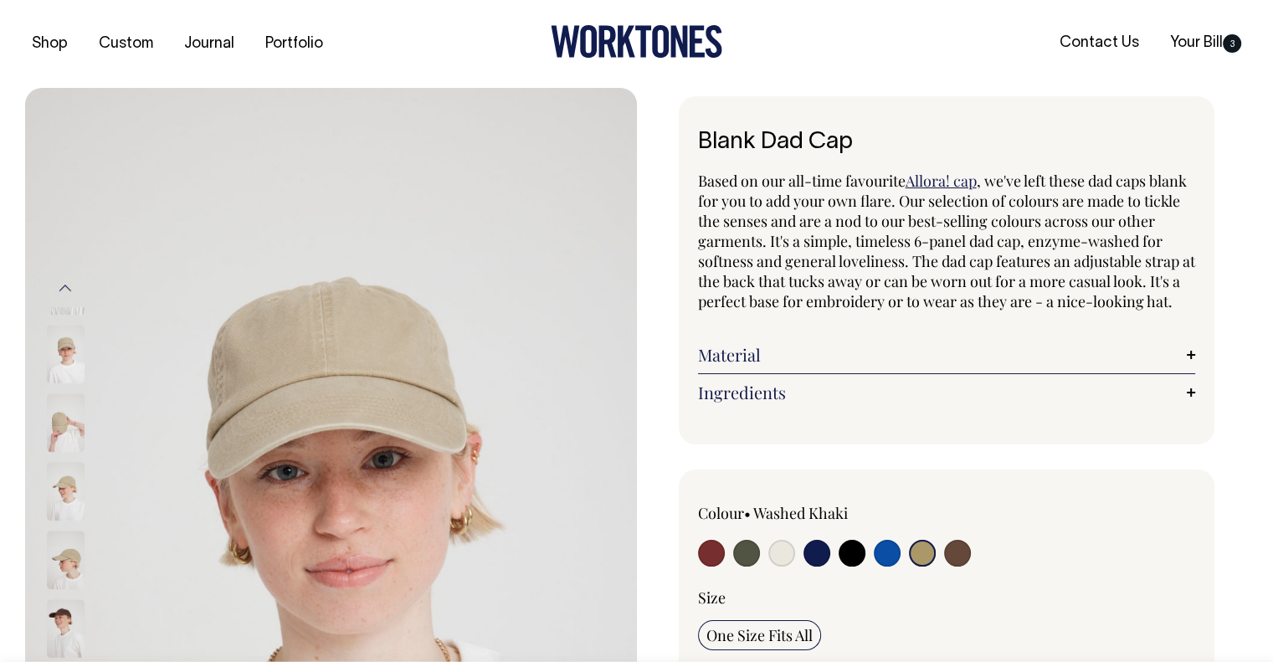
click at [902, 571] on div "Colour • Washed Khaki" at bounding box center [947, 537] width 498 height 68
click at [892, 567] on input "radio" at bounding box center [887, 553] width 27 height 27
radio input "true"
select select "Worker Blue"
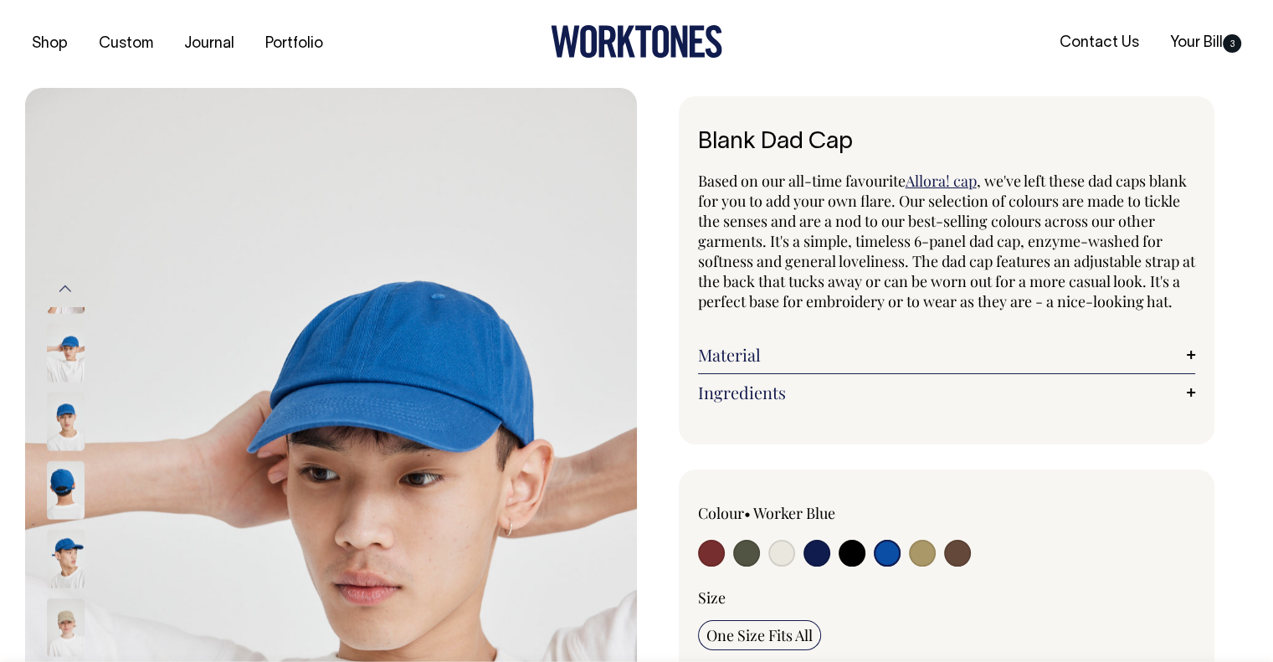
click at [845, 567] on input "radio" at bounding box center [852, 553] width 27 height 27
radio input "true"
select select "Black"
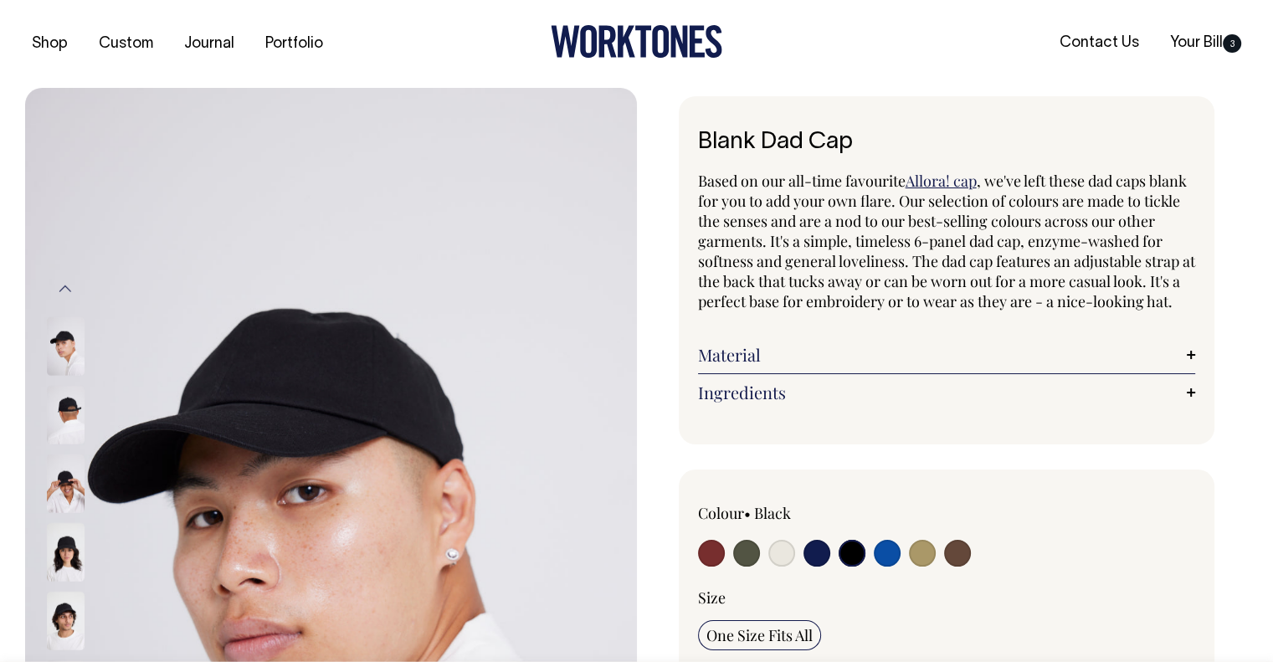
click at [703, 567] on input "radio" at bounding box center [711, 553] width 27 height 27
radio input "true"
select select "Burgundy"
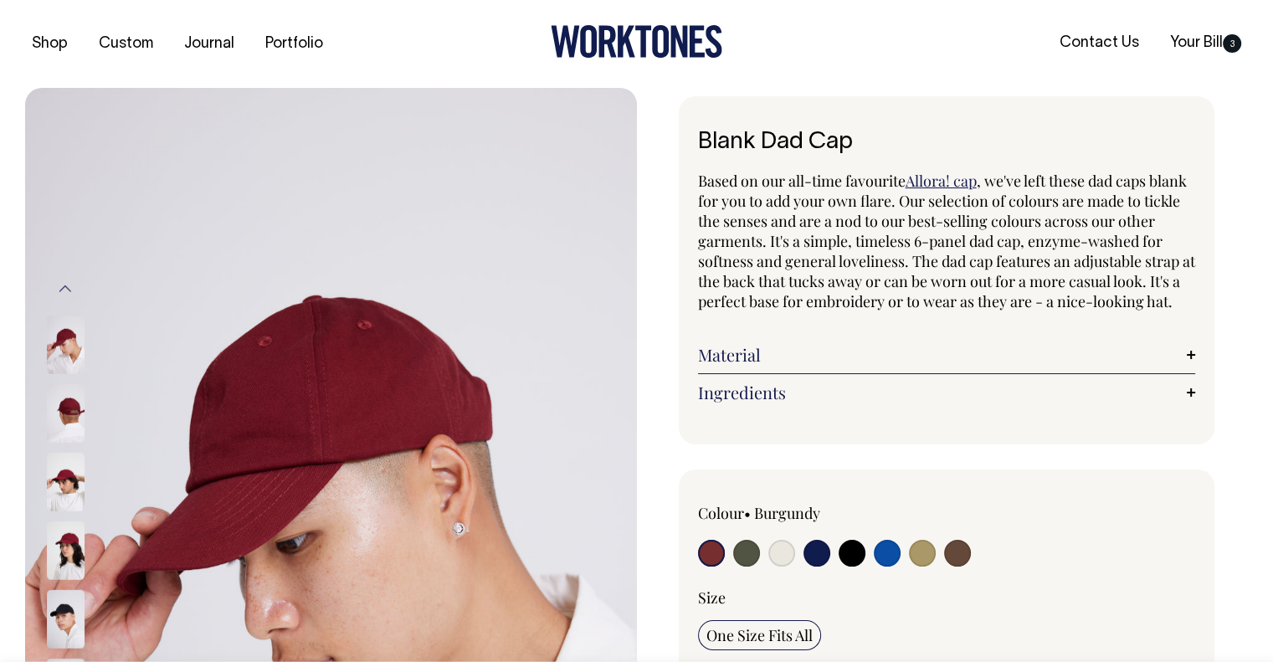
click at [69, 395] on img at bounding box center [66, 412] width 38 height 59
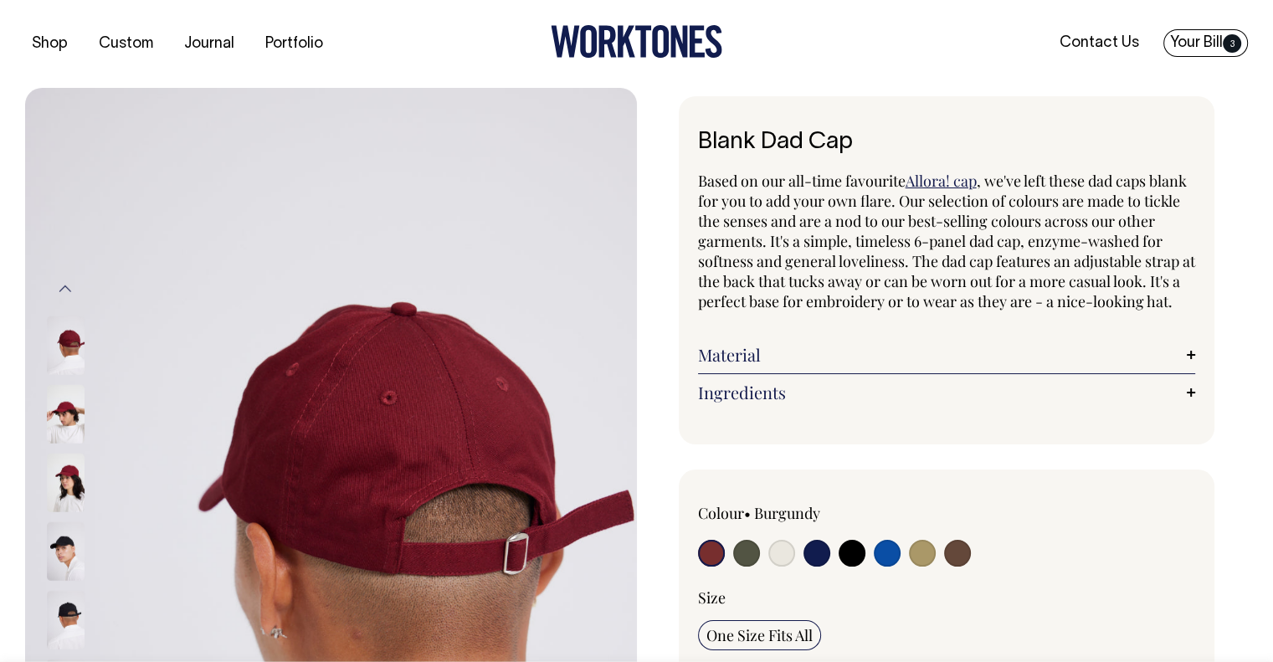
click at [1192, 37] on link "Your Bill 3" at bounding box center [1206, 43] width 85 height 28
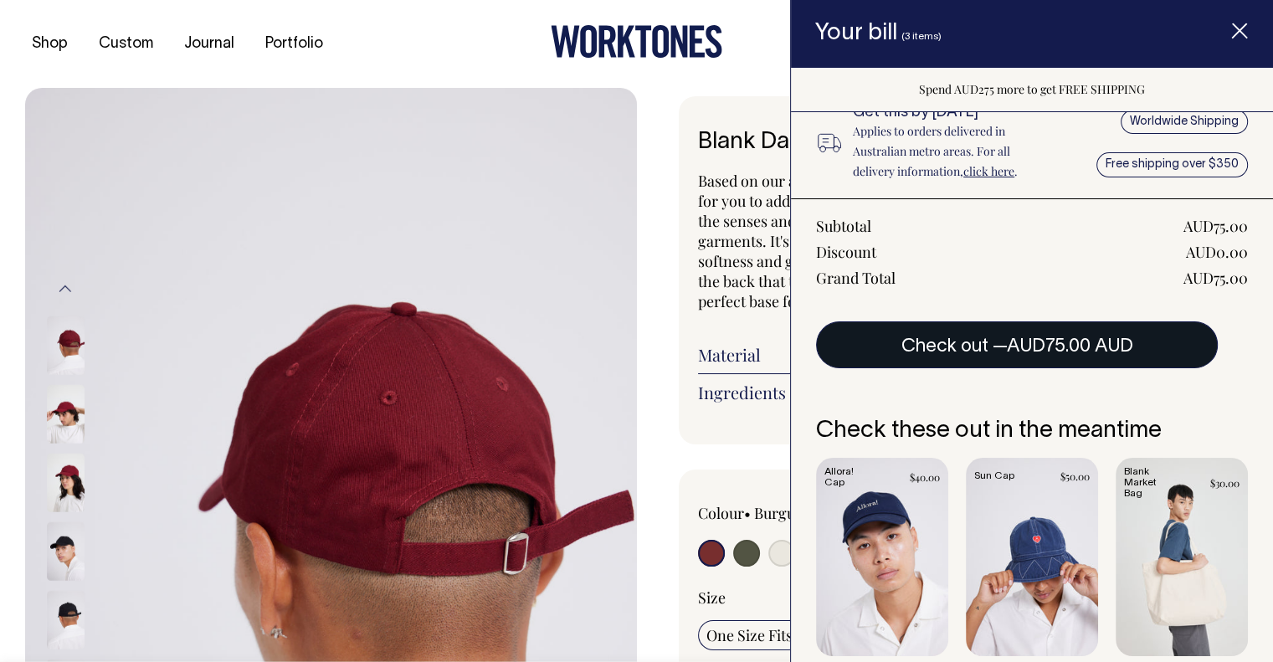
scroll to position [234, 0]
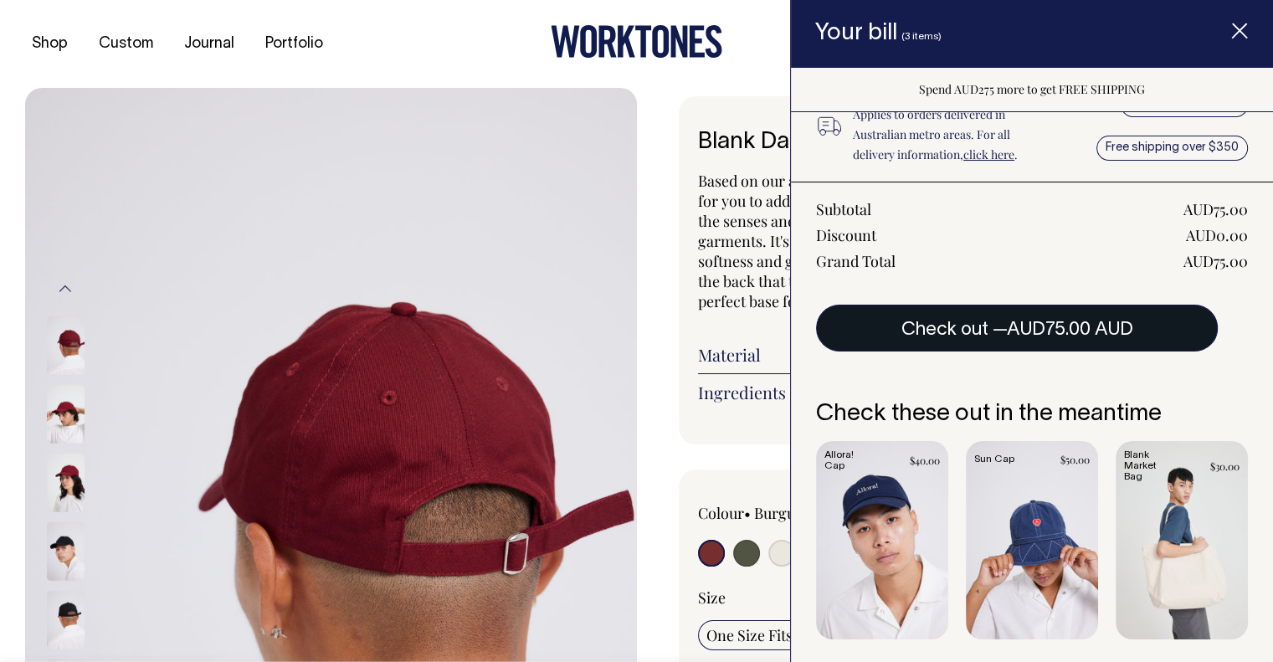
click at [1022, 316] on button "Check out — AUD75.00 AUD" at bounding box center [1017, 328] width 402 height 47
